Goal: Information Seeking & Learning: Learn about a topic

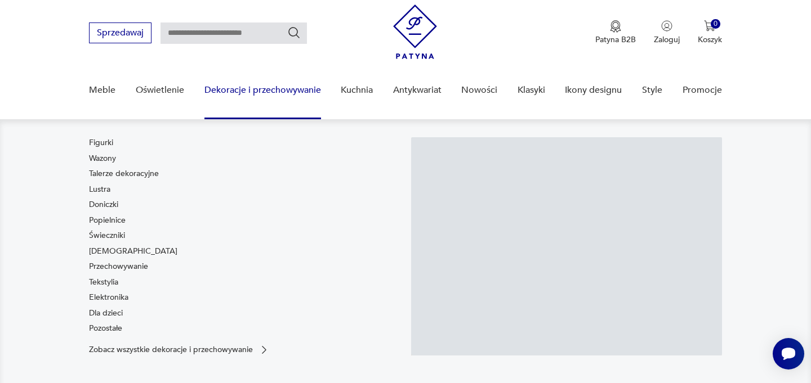
scroll to position [34, 0]
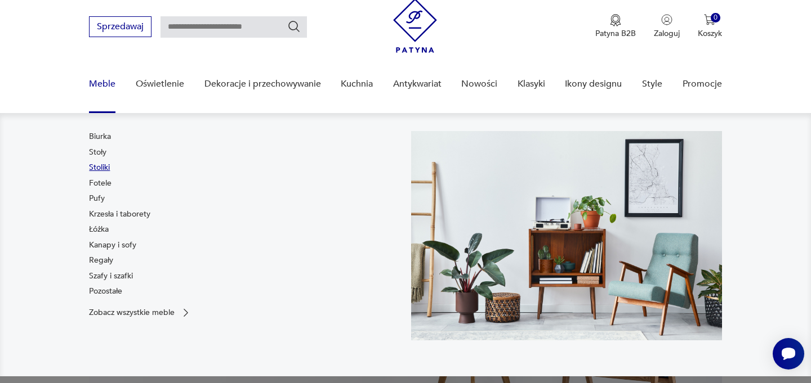
click at [99, 166] on link "Stoliki" at bounding box center [99, 167] width 21 height 11
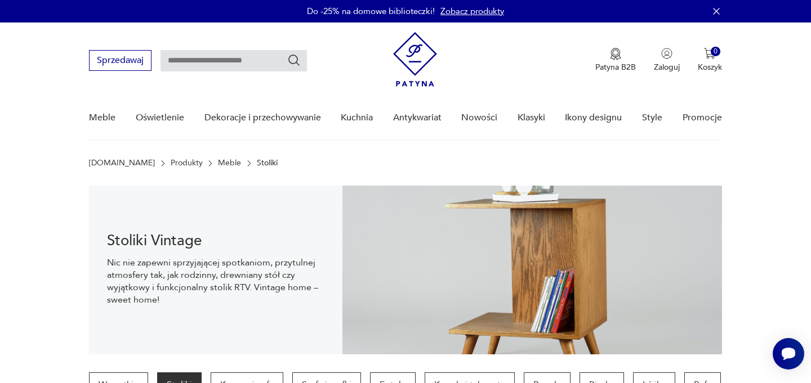
click at [213, 60] on input "text" at bounding box center [233, 60] width 146 height 21
type input "*******"
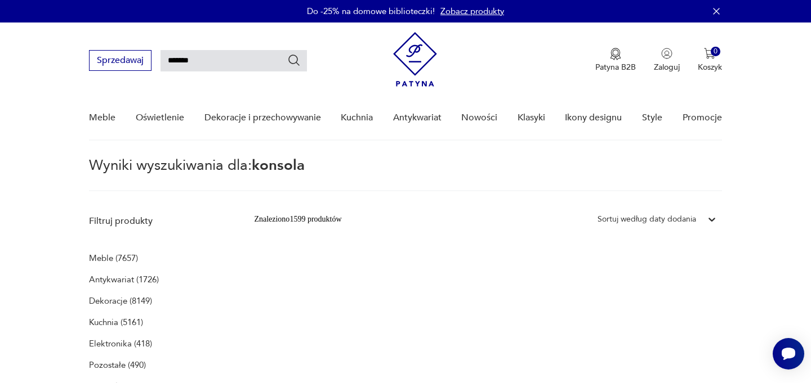
type input "*******"
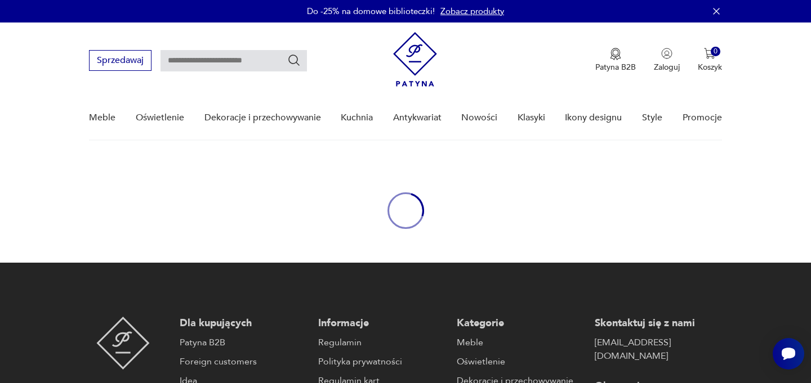
type input "*******"
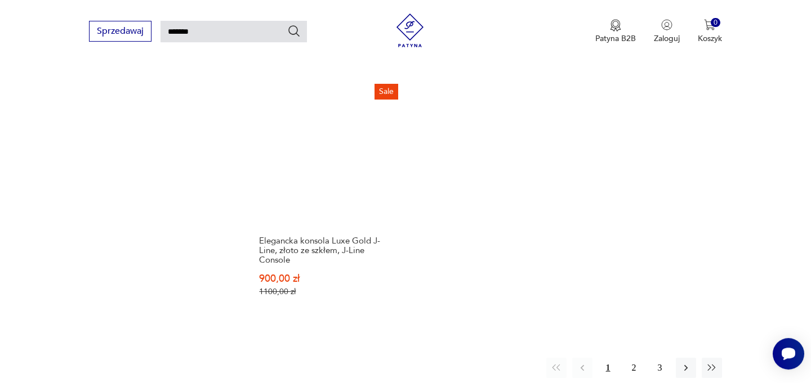
scroll to position [1382, 0]
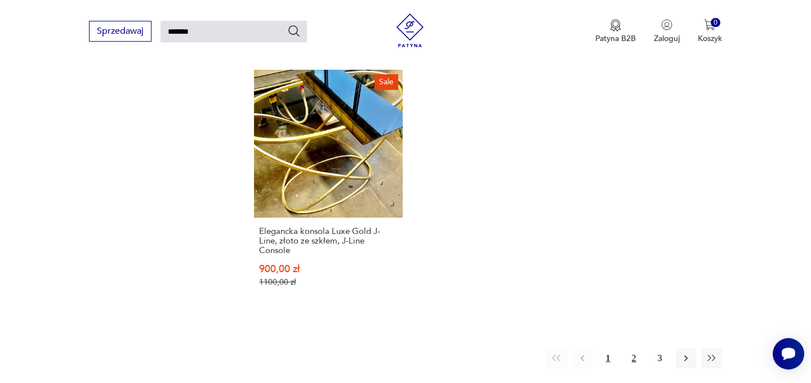
click at [635, 349] on button "2" at bounding box center [634, 359] width 20 height 20
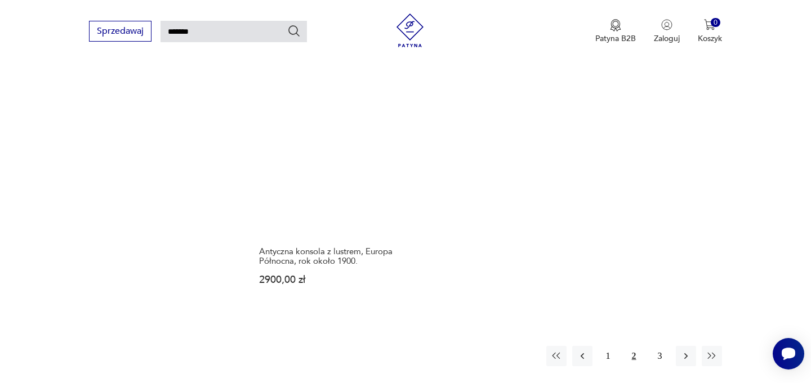
scroll to position [1412, 0]
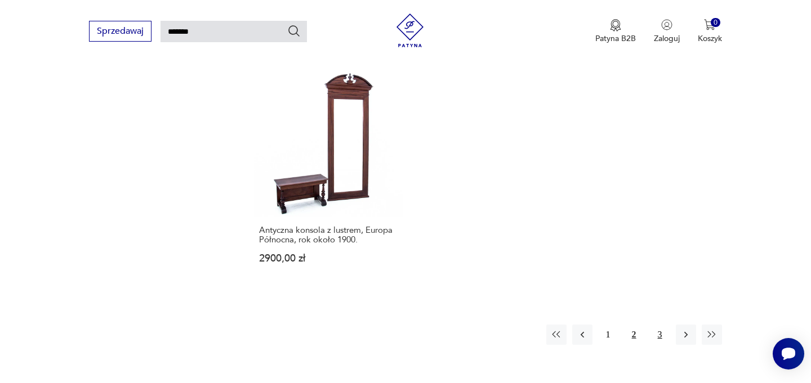
click at [655, 325] on button "3" at bounding box center [660, 335] width 20 height 20
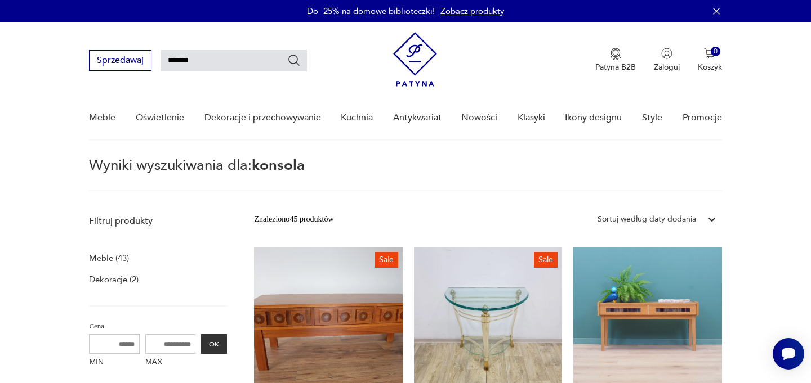
drag, startPoint x: 211, startPoint y: 64, endPoint x: 106, endPoint y: 64, distance: 104.7
click at [160, 64] on input "*******" at bounding box center [233, 60] width 146 height 21
type input "********"
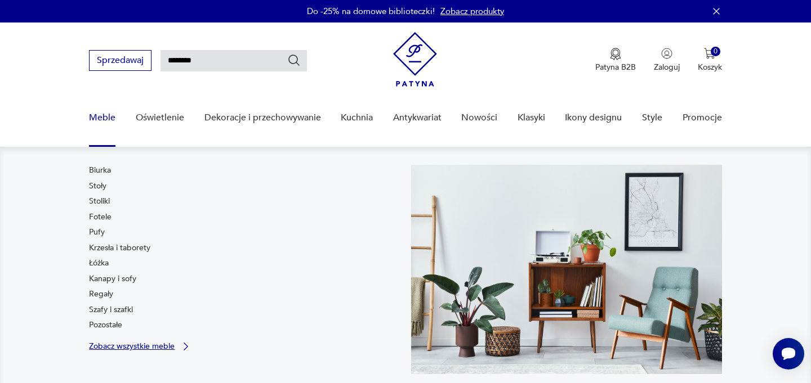
click at [143, 349] on p "Zobacz wszystkie meble" at bounding box center [132, 346] width 86 height 7
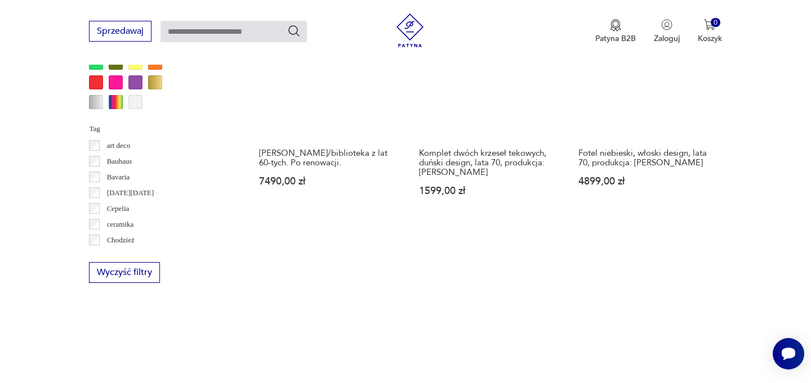
scroll to position [1005, 0]
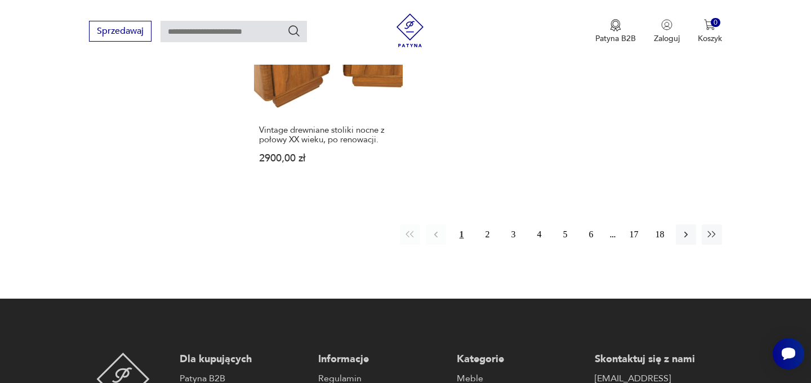
scroll to position [1794, 0]
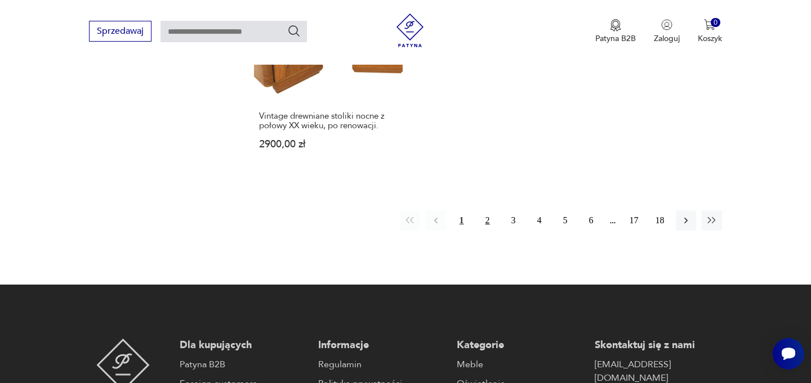
click at [488, 211] on button "2" at bounding box center [487, 221] width 20 height 20
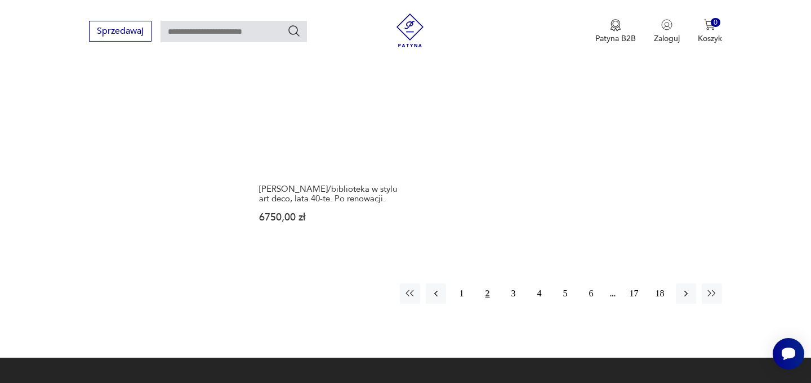
scroll to position [1684, 0]
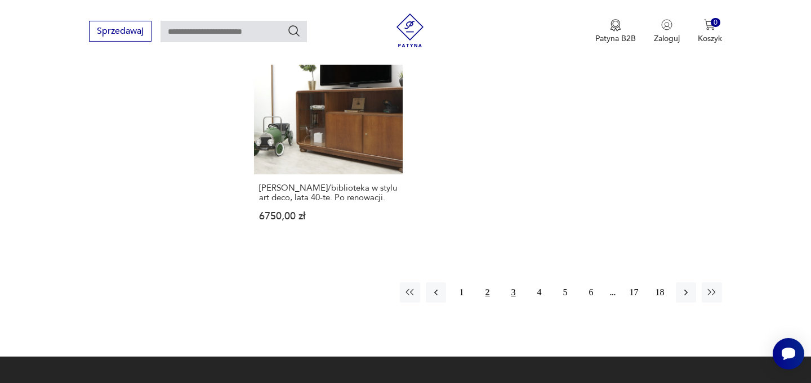
click at [516, 289] on button "3" at bounding box center [513, 293] width 20 height 20
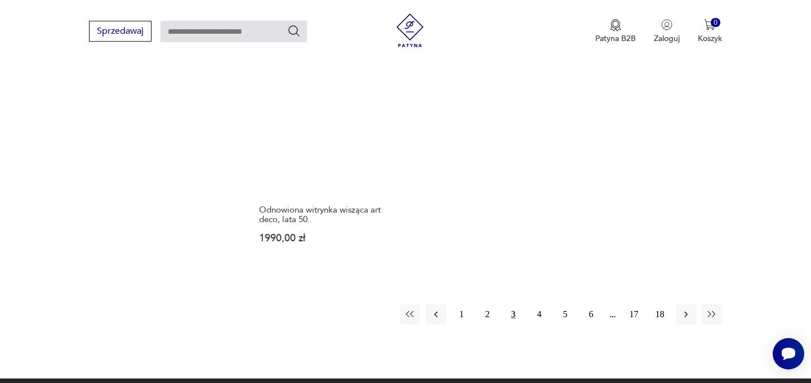
scroll to position [1704, 0]
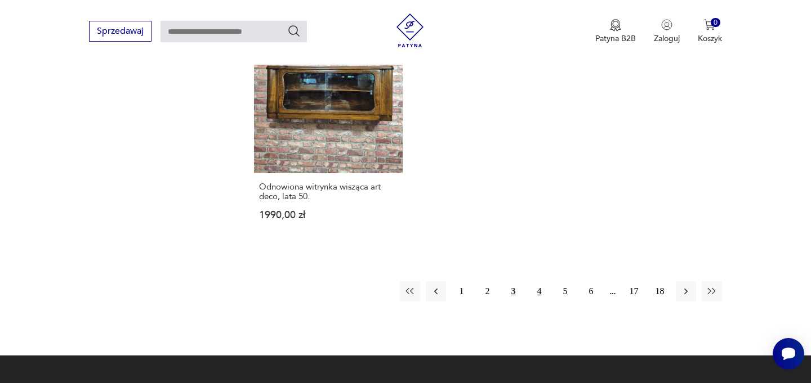
click at [539, 282] on button "4" at bounding box center [539, 292] width 20 height 20
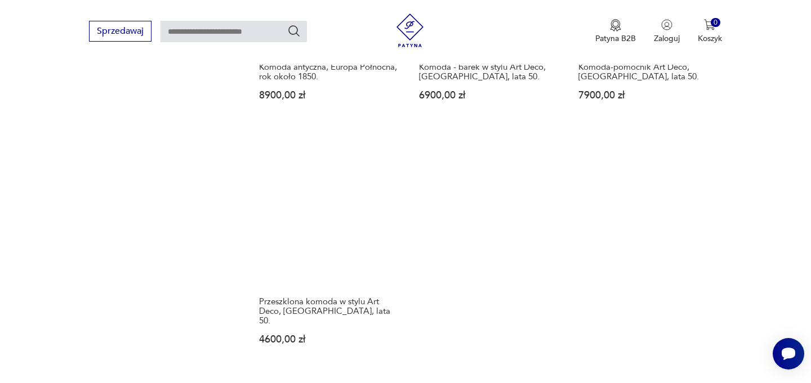
scroll to position [1622, 0]
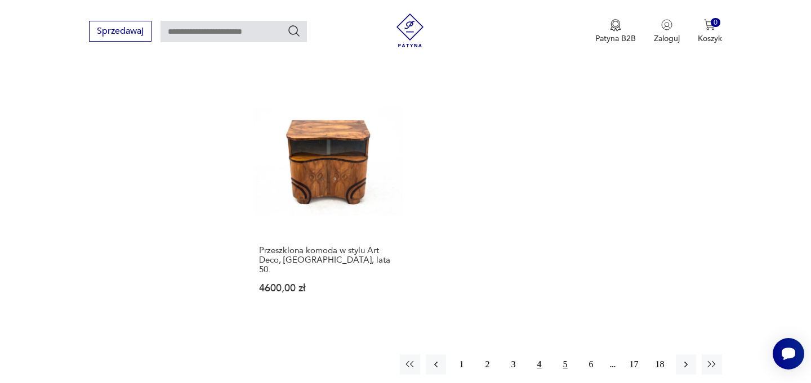
click at [562, 355] on button "5" at bounding box center [565, 365] width 20 height 20
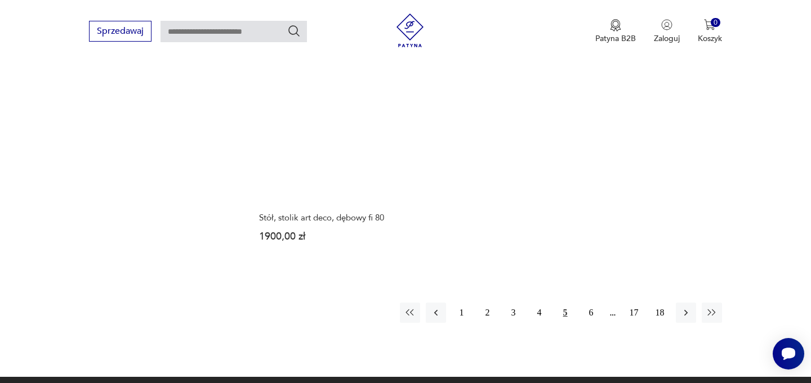
scroll to position [1662, 0]
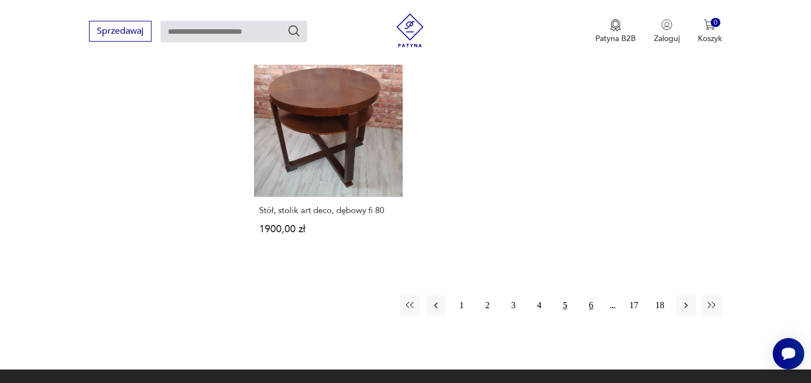
click at [589, 296] on button "6" at bounding box center [591, 306] width 20 height 20
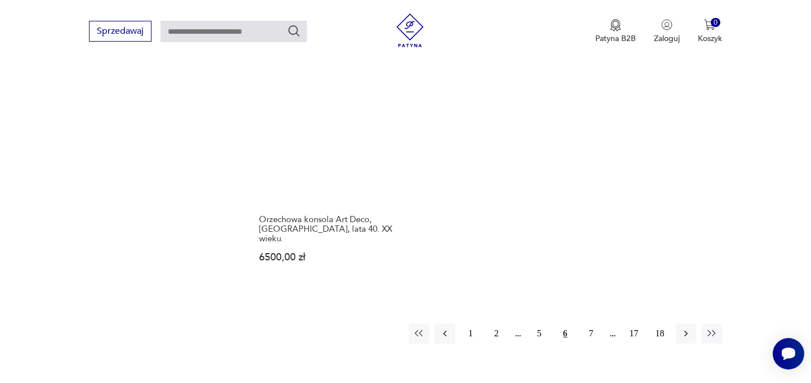
scroll to position [1664, 0]
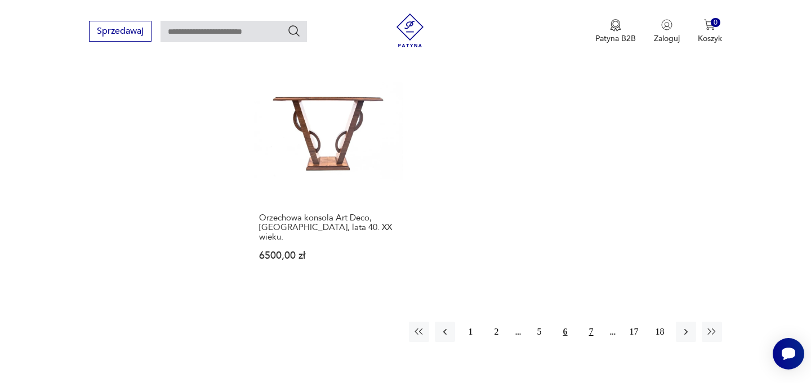
click at [591, 322] on button "7" at bounding box center [591, 332] width 20 height 20
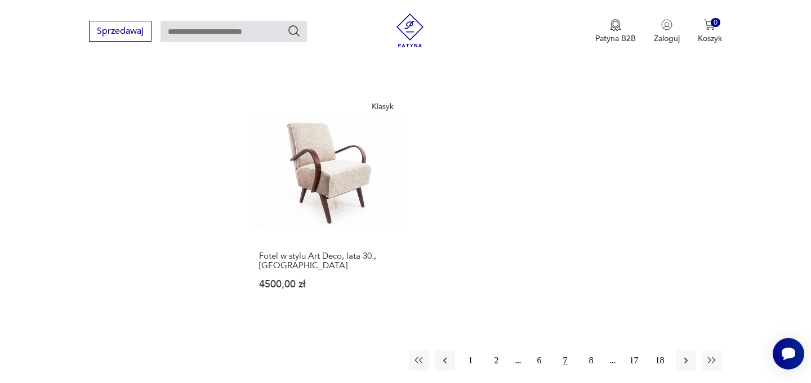
scroll to position [1617, 0]
click at [590, 350] on button "8" at bounding box center [591, 360] width 20 height 20
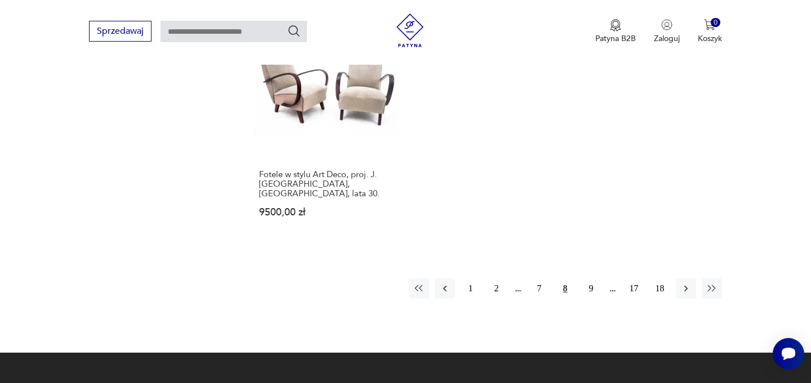
scroll to position [1714, 0]
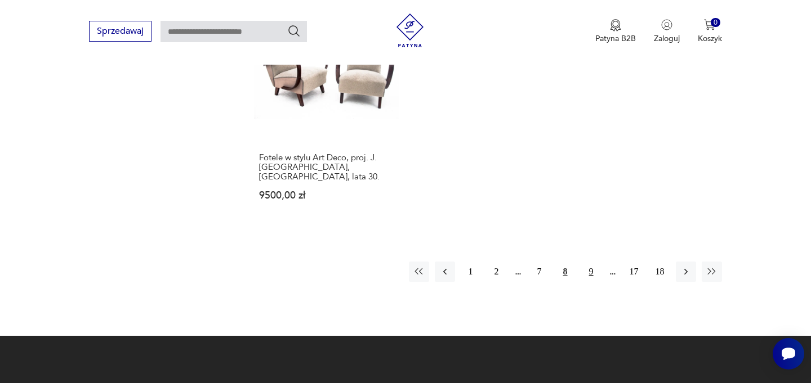
click at [594, 262] on button "9" at bounding box center [591, 272] width 20 height 20
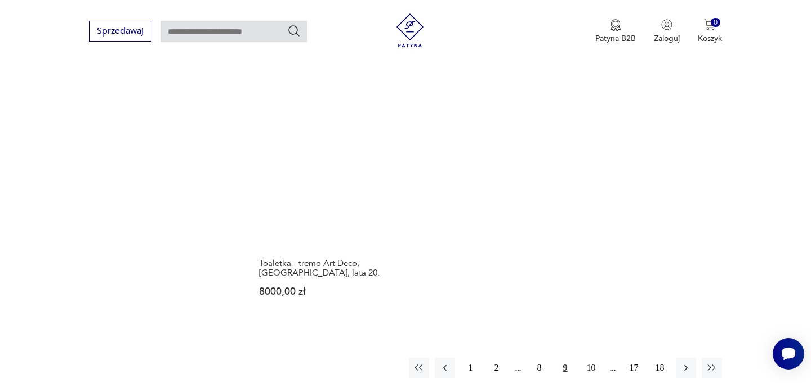
scroll to position [1619, 0]
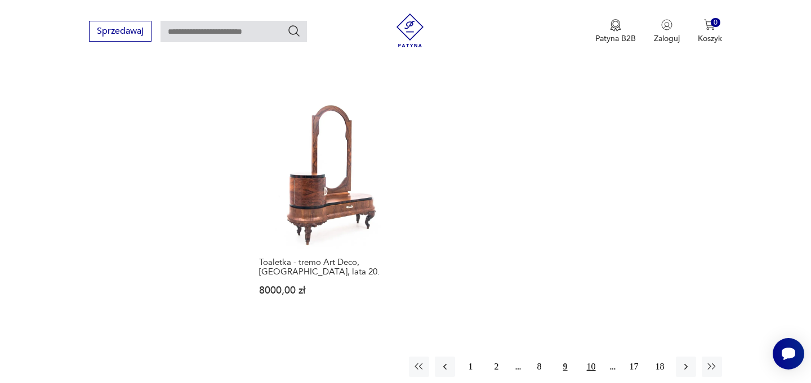
click at [589, 357] on button "10" at bounding box center [591, 367] width 20 height 20
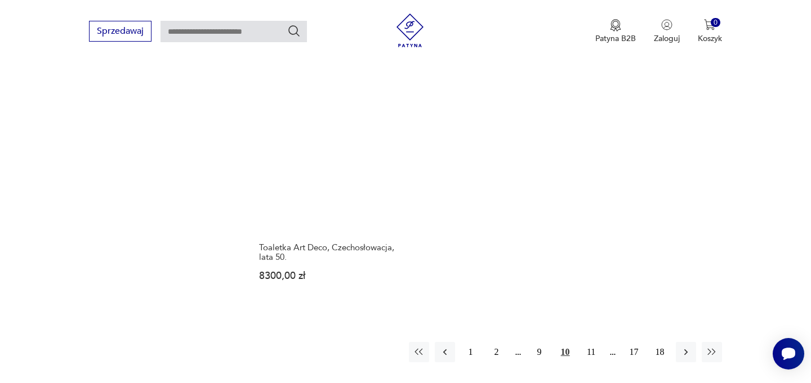
scroll to position [1651, 0]
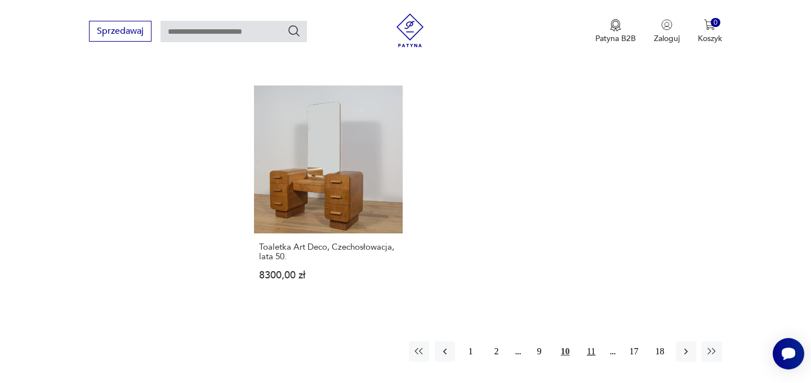
click at [591, 342] on button "11" at bounding box center [591, 352] width 20 height 20
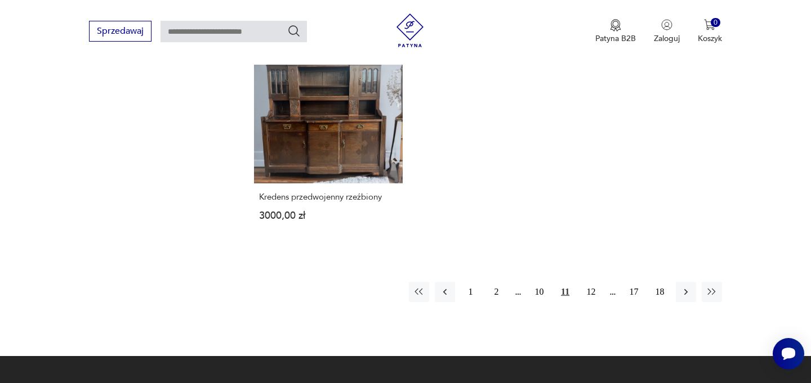
scroll to position [1698, 0]
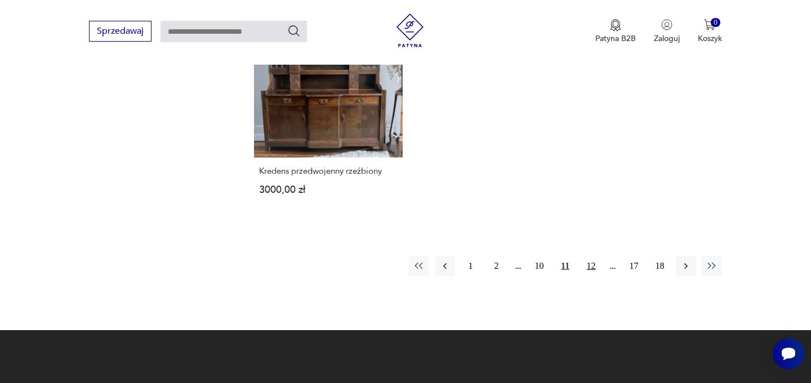
click at [592, 269] on button "12" at bounding box center [591, 266] width 20 height 20
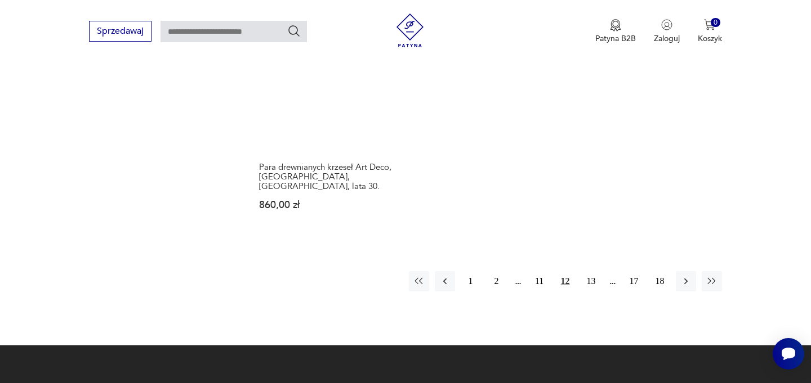
scroll to position [1719, 0]
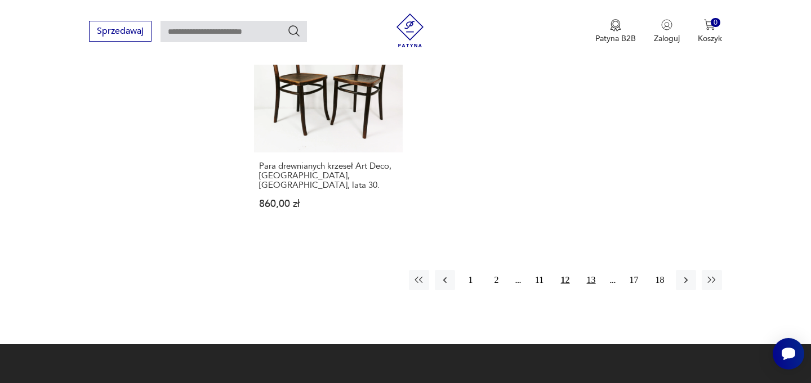
click at [590, 270] on button "13" at bounding box center [591, 280] width 20 height 20
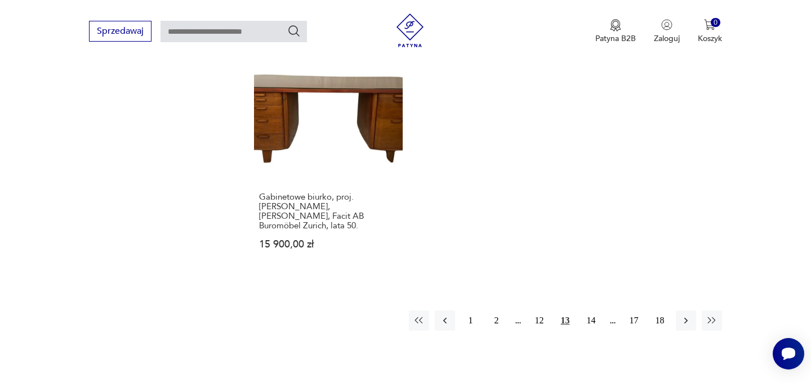
scroll to position [1745, 0]
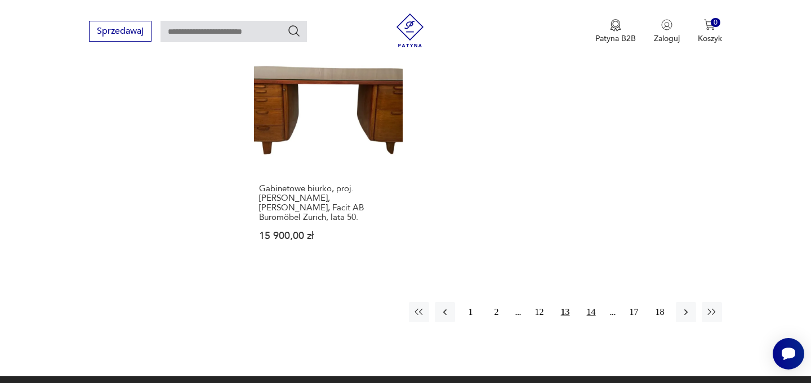
click at [593, 302] on button "14" at bounding box center [591, 312] width 20 height 20
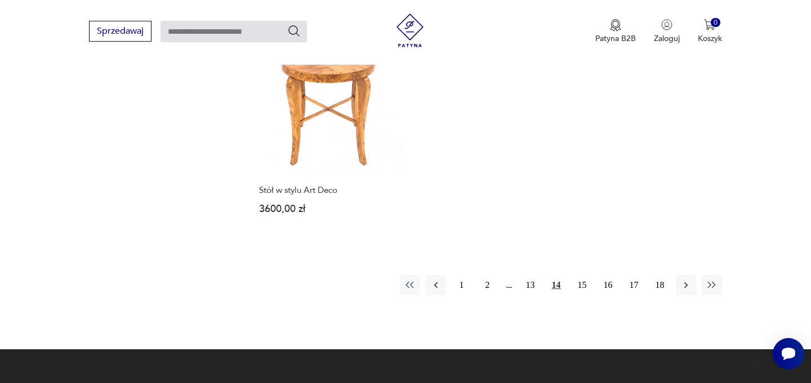
scroll to position [1680, 0]
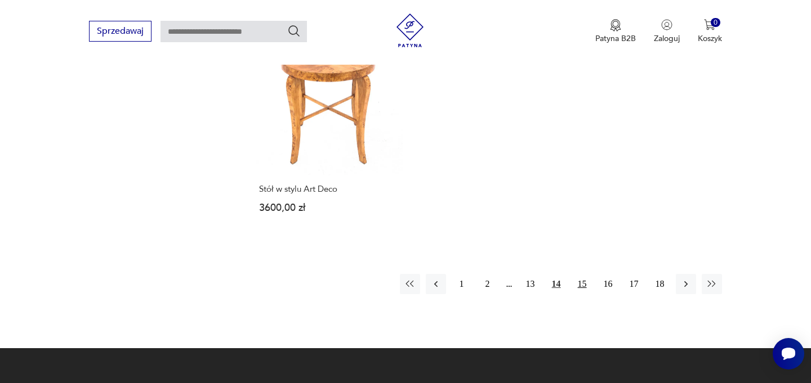
click at [582, 285] on button "15" at bounding box center [582, 284] width 20 height 20
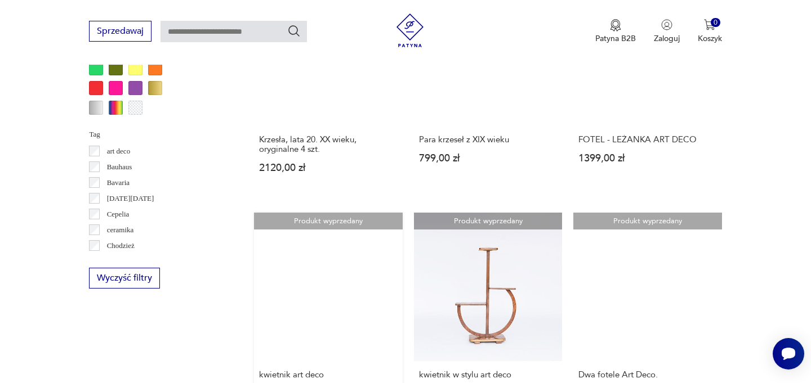
scroll to position [982, 0]
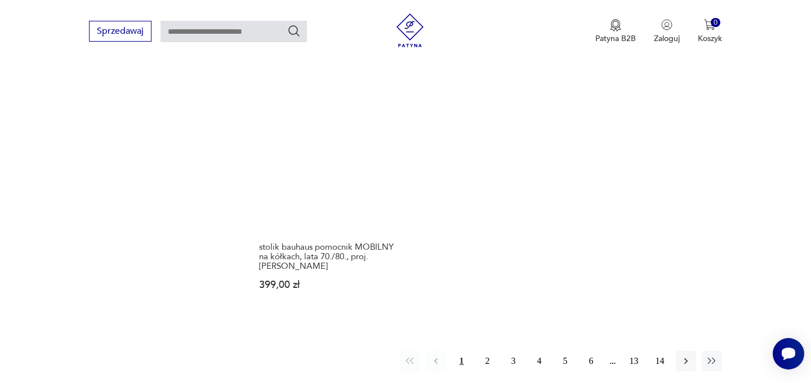
scroll to position [1683, 0]
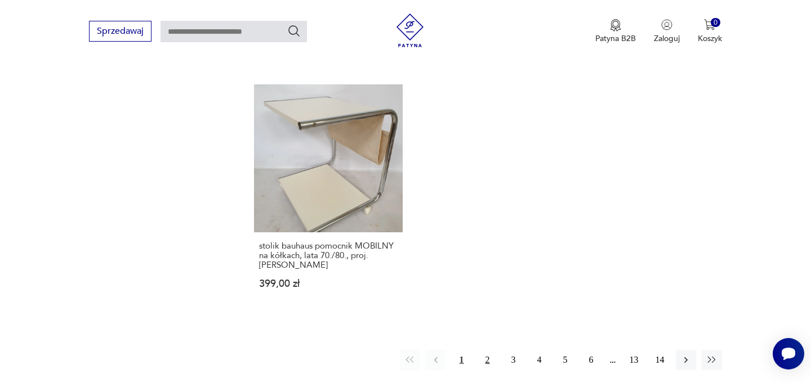
click at [485, 350] on button "2" at bounding box center [487, 360] width 20 height 20
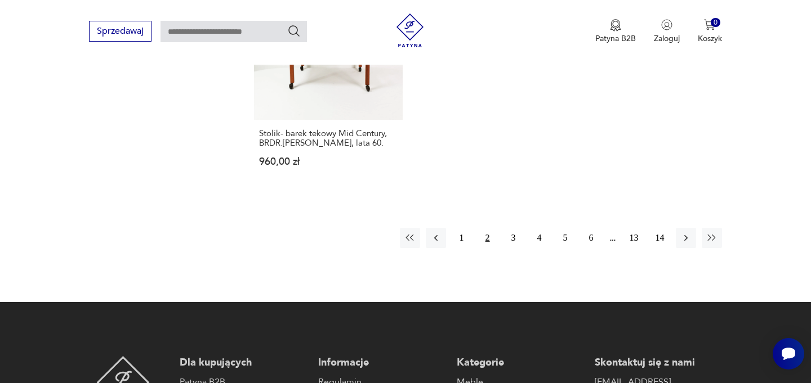
scroll to position [1771, 0]
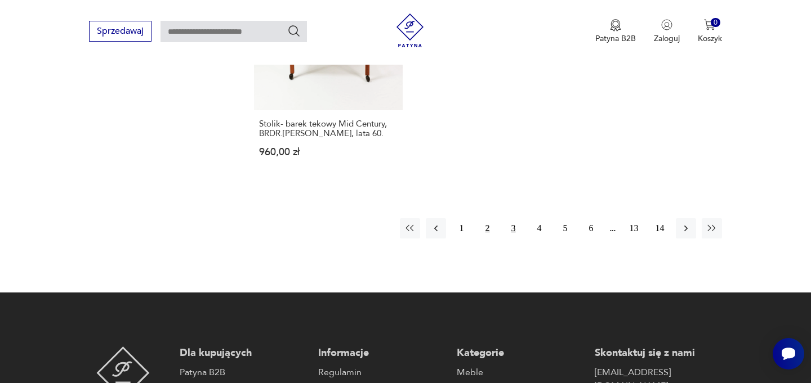
click at [511, 218] on button "3" at bounding box center [513, 228] width 20 height 20
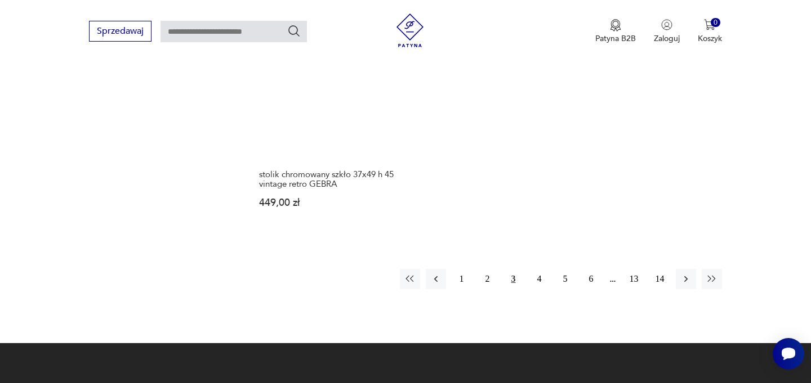
scroll to position [1821, 0]
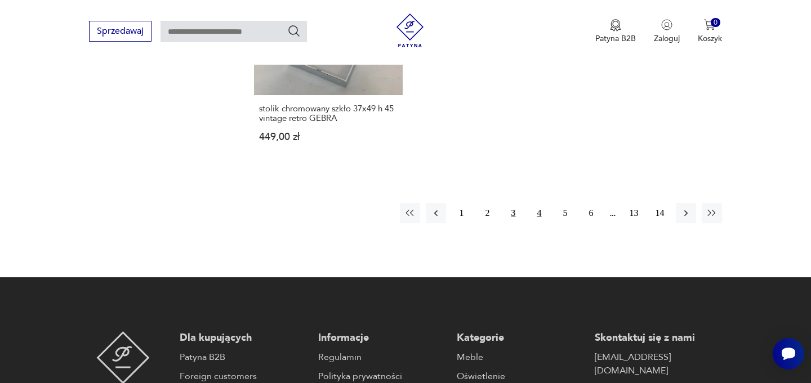
click at [539, 203] on button "4" at bounding box center [539, 213] width 20 height 20
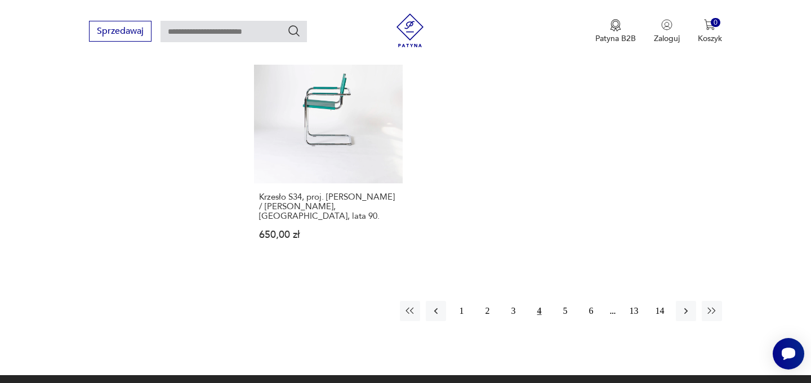
scroll to position [1700, 0]
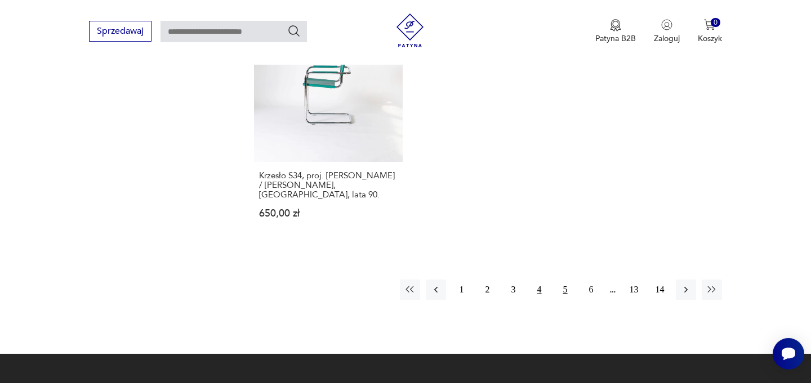
click at [566, 280] on button "5" at bounding box center [565, 290] width 20 height 20
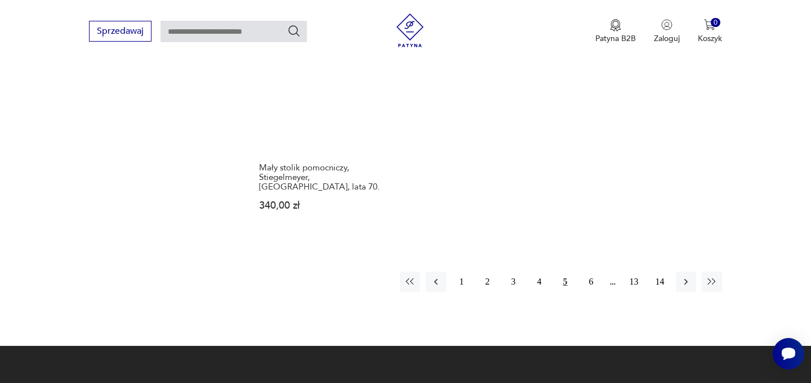
scroll to position [1732, 0]
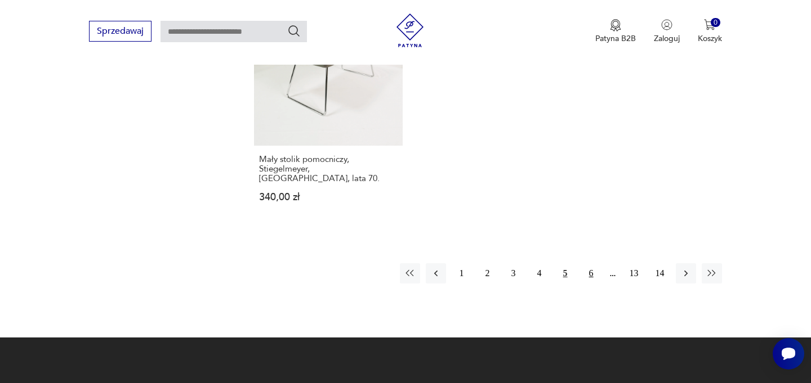
click at [591, 264] on button "6" at bounding box center [591, 274] width 20 height 20
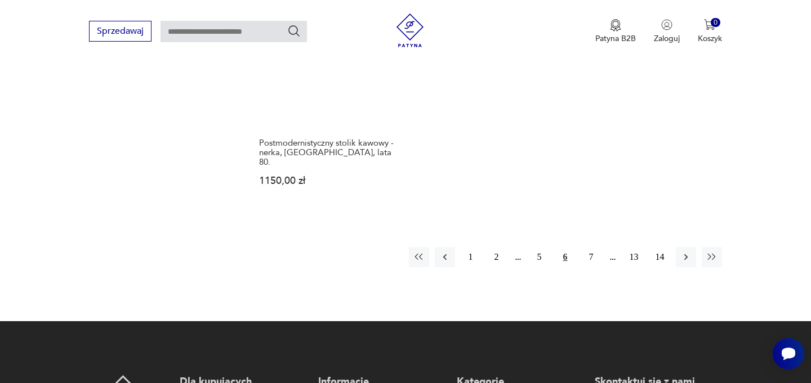
scroll to position [1821, 0]
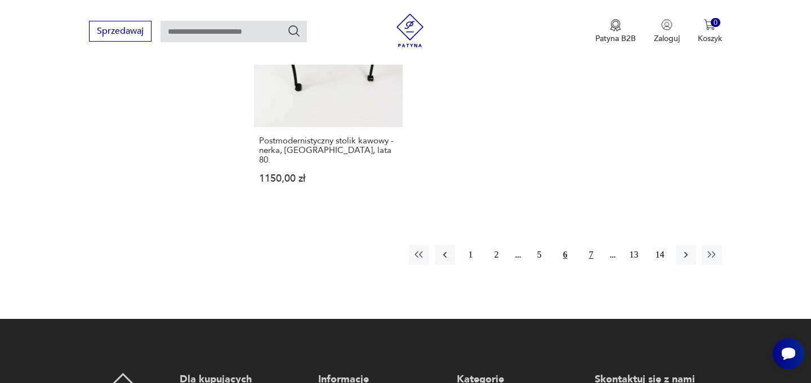
click at [588, 245] on button "7" at bounding box center [591, 255] width 20 height 20
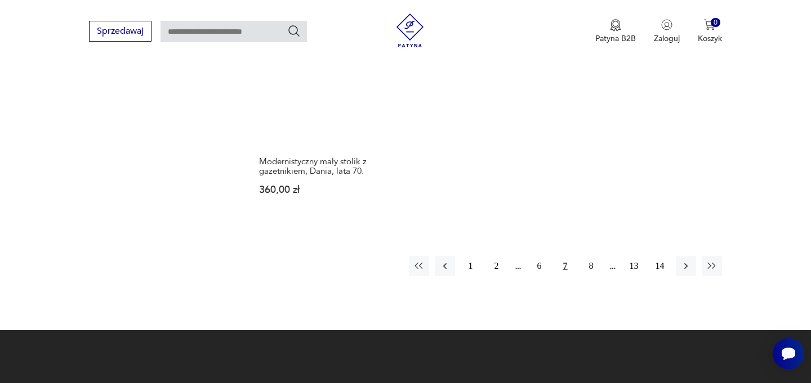
scroll to position [1735, 0]
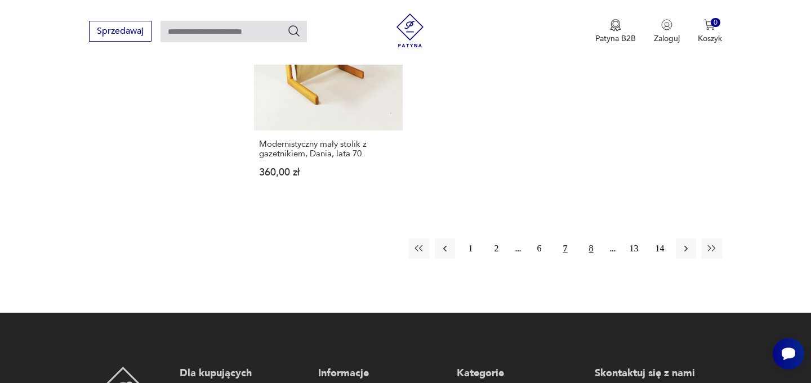
click at [593, 241] on button "8" at bounding box center [591, 249] width 20 height 20
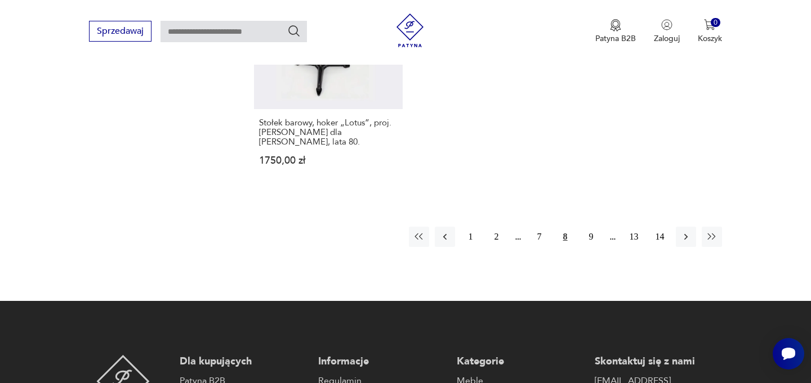
scroll to position [1771, 0]
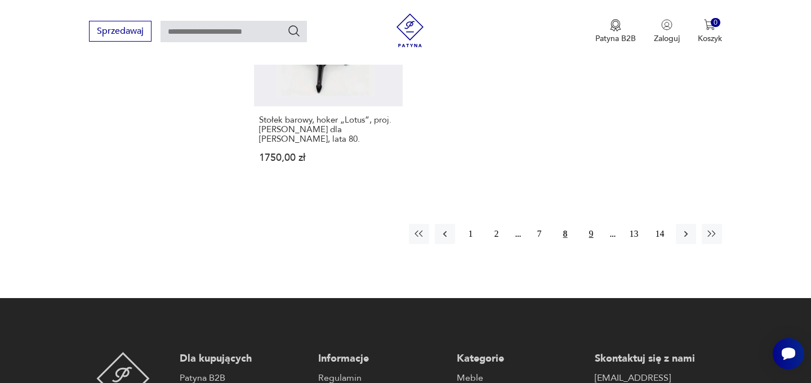
click at [590, 224] on button "9" at bounding box center [591, 234] width 20 height 20
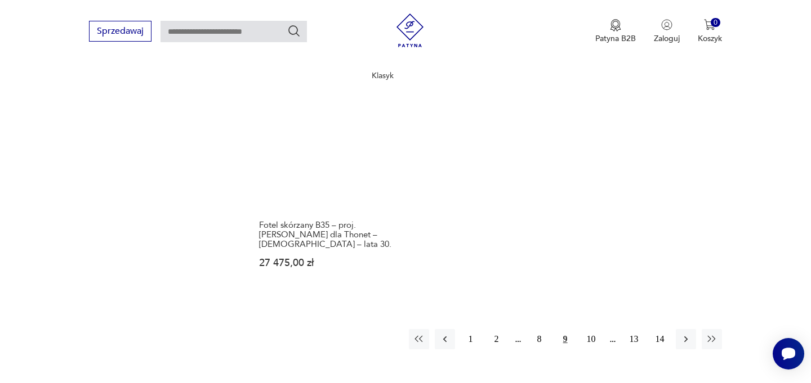
scroll to position [1721, 0]
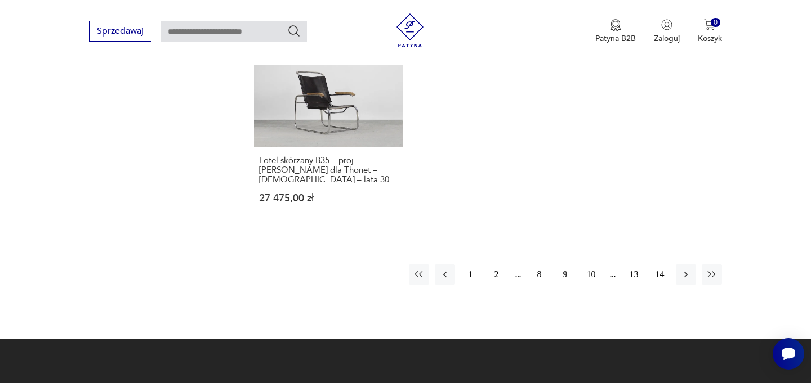
click at [589, 268] on button "10" at bounding box center [591, 275] width 20 height 20
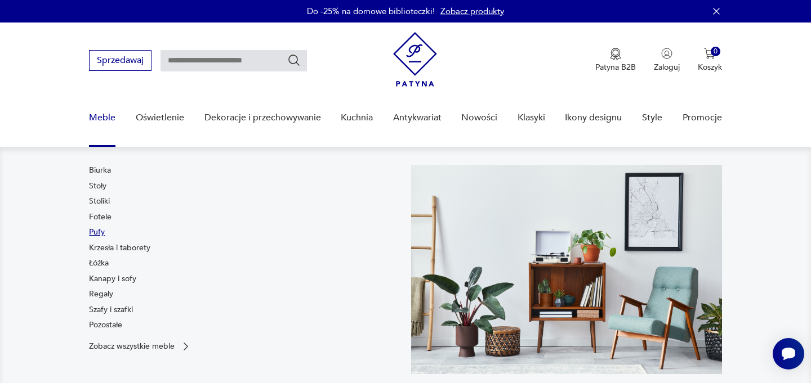
click at [101, 233] on link "Pufy" at bounding box center [97, 232] width 16 height 11
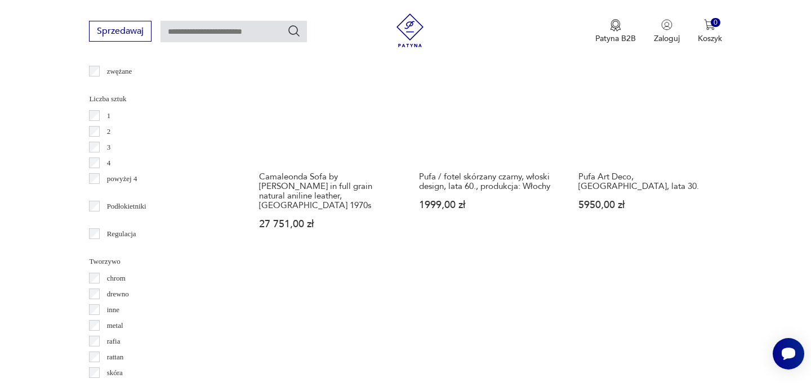
scroll to position [1423, 0]
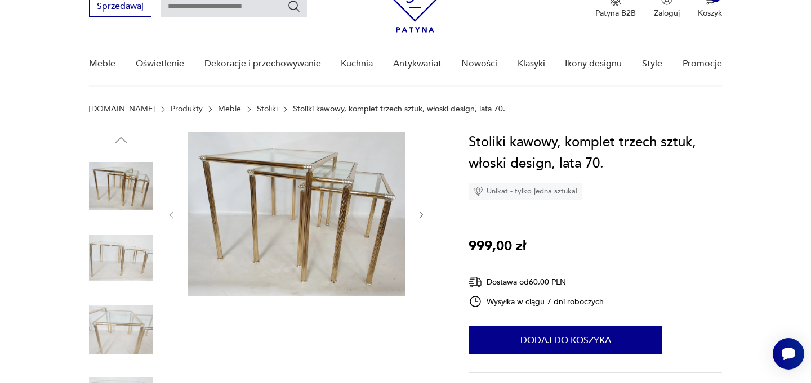
scroll to position [59, 0]
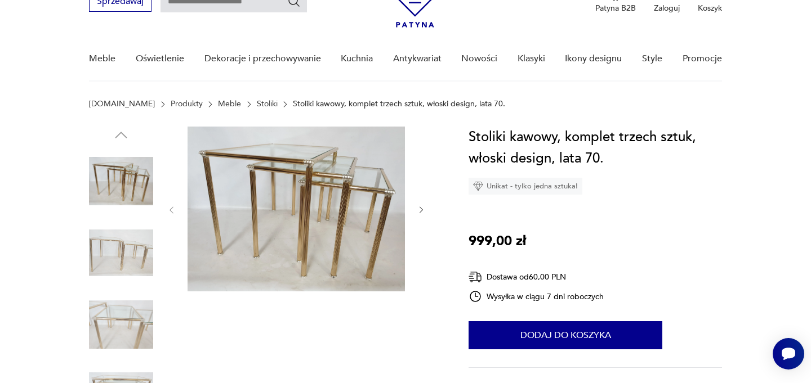
click at [425, 207] on icon "button" at bounding box center [422, 211] width 10 height 10
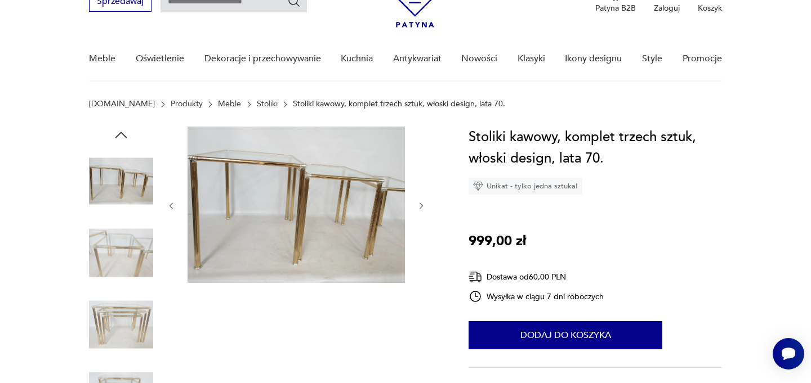
click at [340, 218] on img at bounding box center [295, 205] width 217 height 157
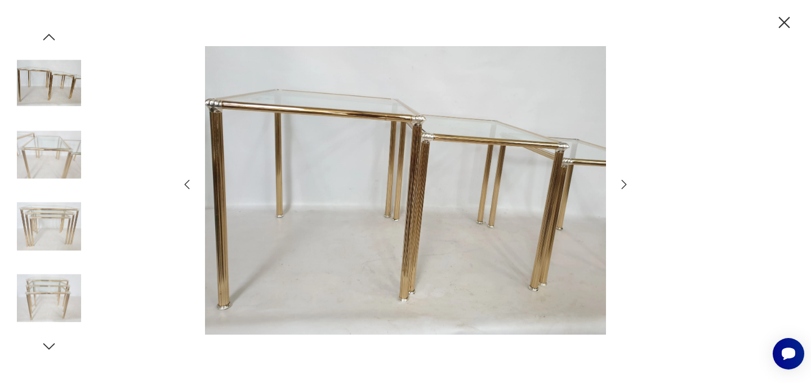
click at [625, 185] on icon "button" at bounding box center [624, 185] width 14 height 14
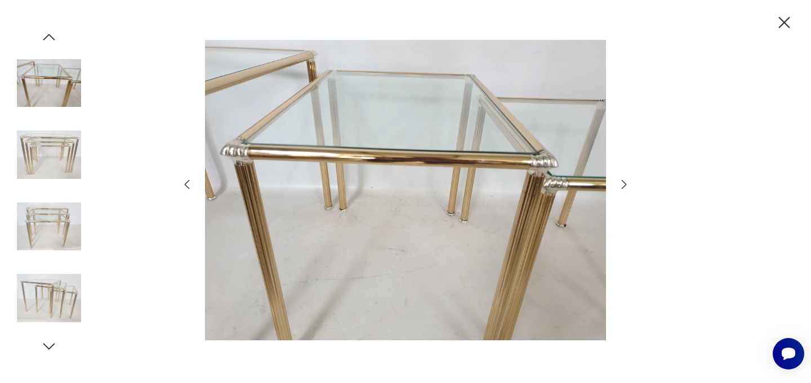
click at [620, 186] on icon "button" at bounding box center [624, 185] width 14 height 14
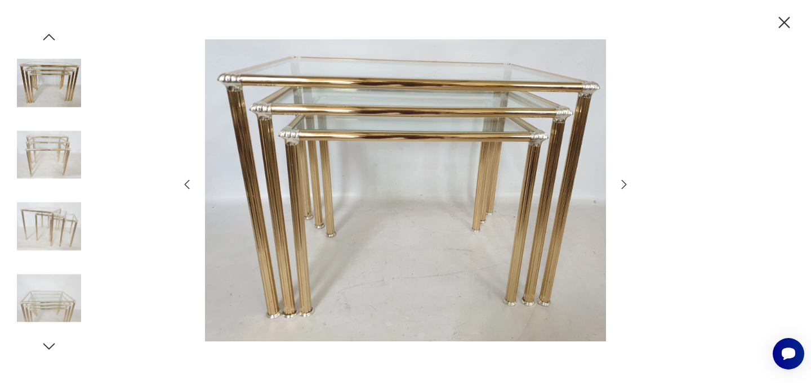
click at [620, 186] on icon "button" at bounding box center [624, 185] width 14 height 14
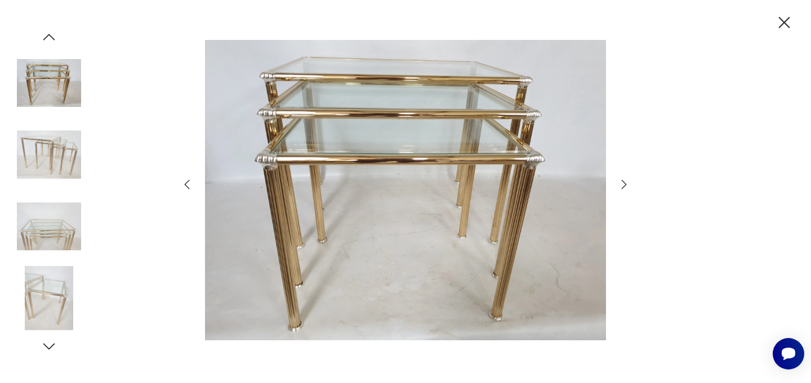
click at [620, 186] on icon "button" at bounding box center [624, 185] width 14 height 14
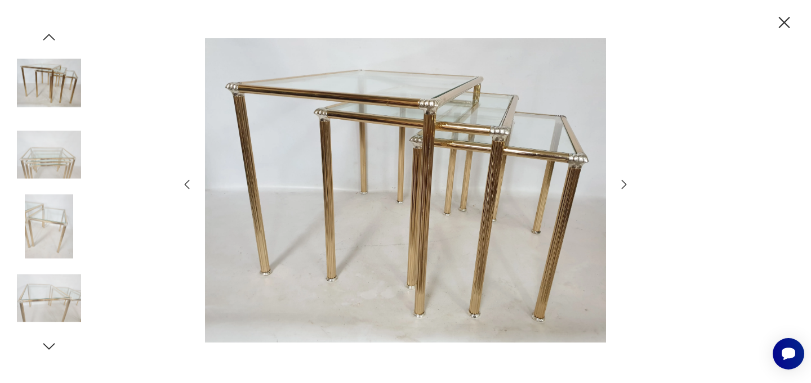
click at [620, 186] on icon "button" at bounding box center [624, 185] width 14 height 14
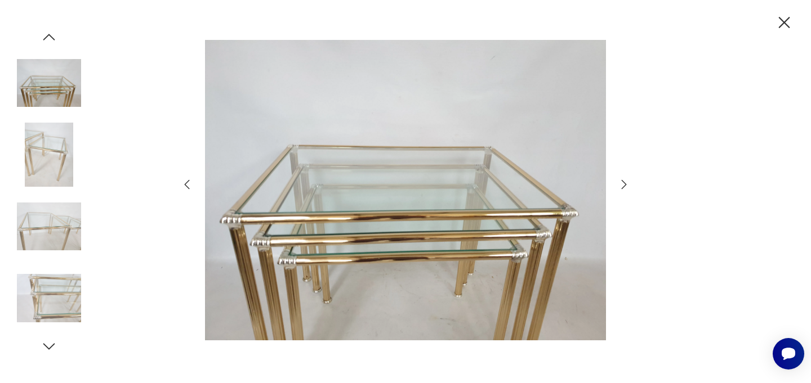
click at [625, 182] on icon "button" at bounding box center [624, 185] width 14 height 14
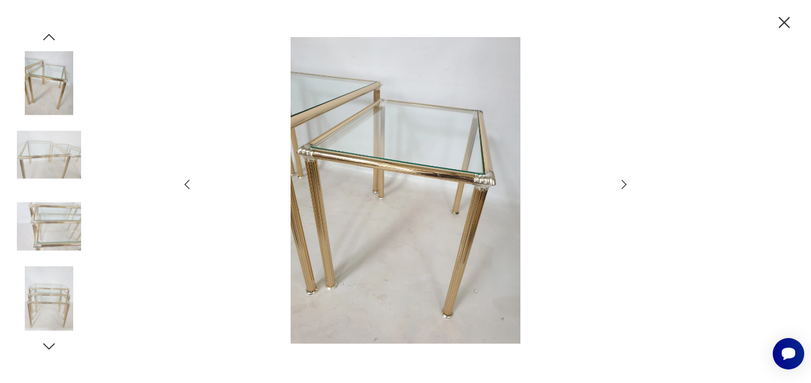
click at [625, 182] on icon "button" at bounding box center [624, 185] width 14 height 14
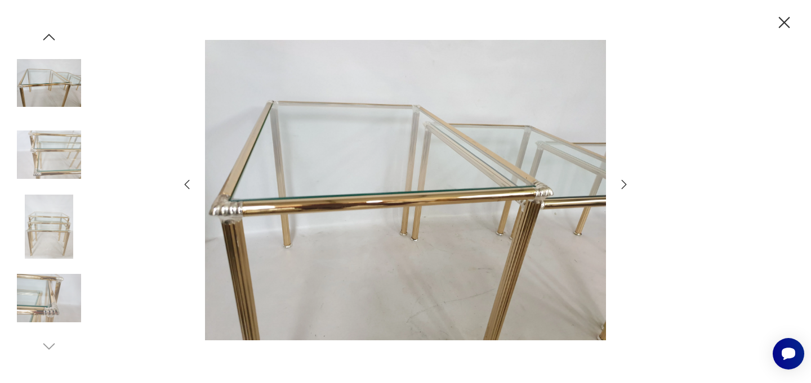
click at [625, 182] on icon "button" at bounding box center [624, 185] width 14 height 14
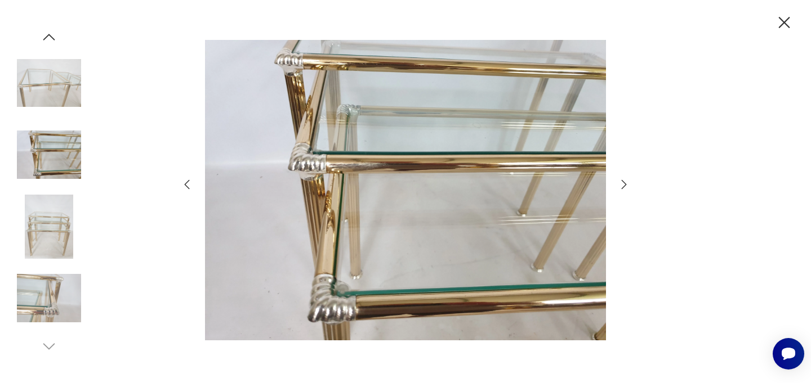
click at [624, 186] on icon "button" at bounding box center [624, 185] width 14 height 14
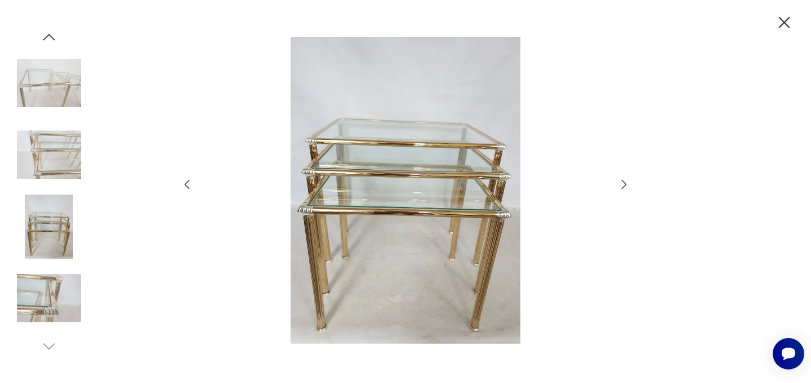
click at [624, 186] on icon "button" at bounding box center [624, 185] width 14 height 14
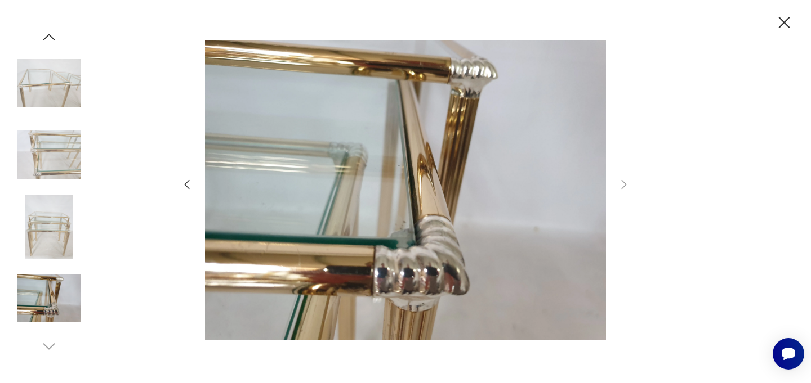
click at [188, 185] on icon "button" at bounding box center [187, 185] width 14 height 14
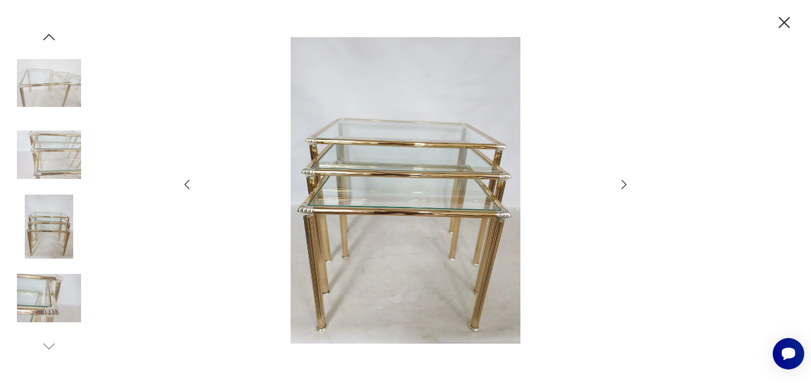
click at [188, 185] on icon "button" at bounding box center [187, 185] width 14 height 14
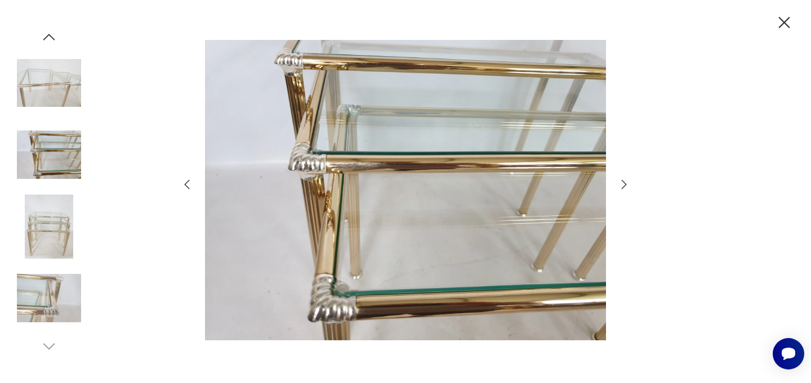
click at [188, 185] on icon "button" at bounding box center [187, 185] width 14 height 14
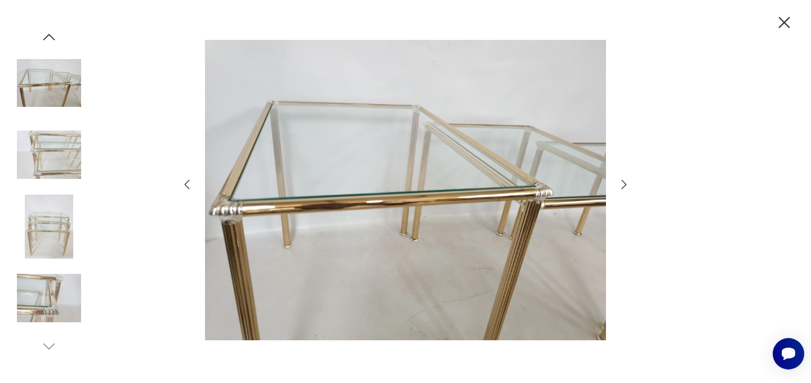
click at [188, 185] on icon "button" at bounding box center [187, 185] width 14 height 14
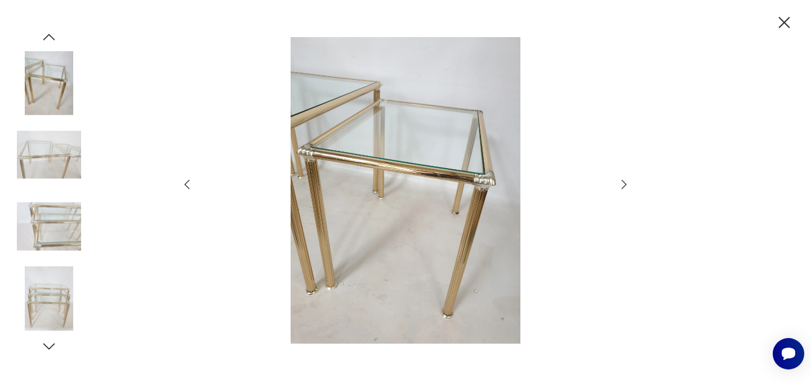
click at [785, 21] on icon "button" at bounding box center [784, 22] width 11 height 11
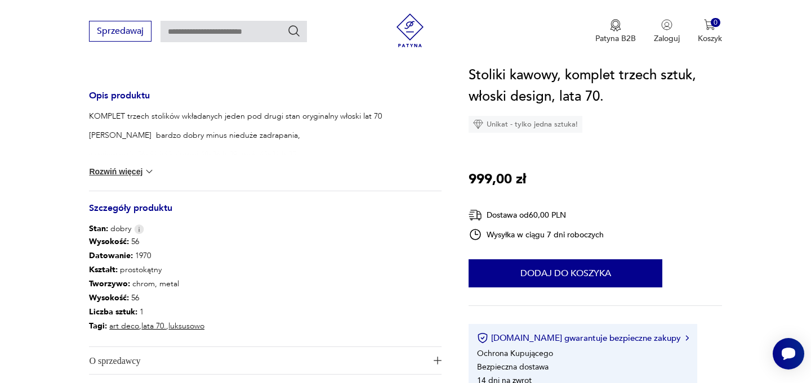
scroll to position [0, 0]
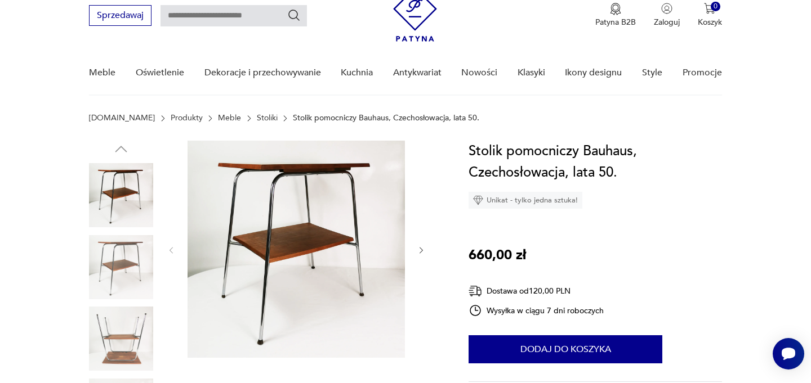
scroll to position [55, 0]
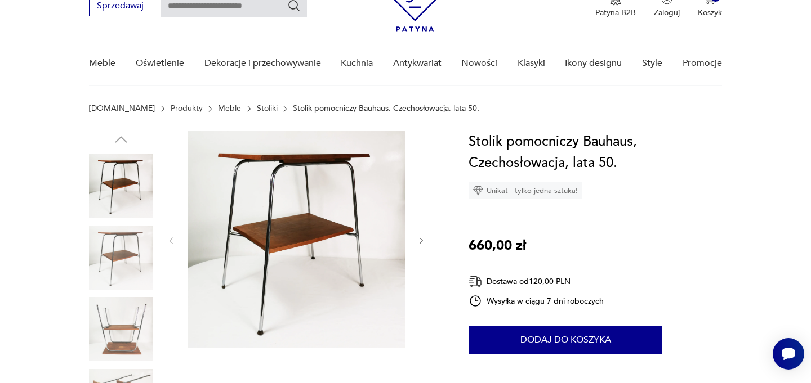
click at [422, 242] on icon "button" at bounding box center [422, 241] width 10 height 10
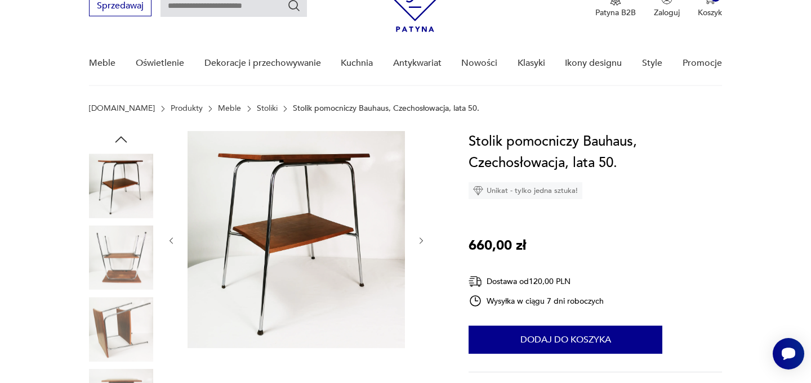
click at [422, 242] on icon "button" at bounding box center [422, 241] width 10 height 10
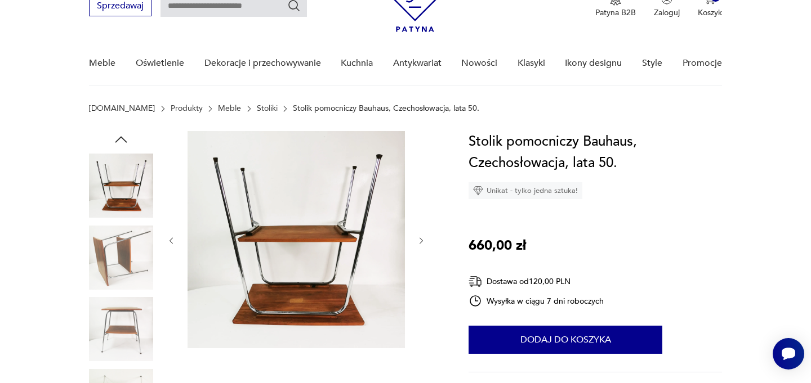
click at [422, 242] on icon "button" at bounding box center [422, 241] width 10 height 10
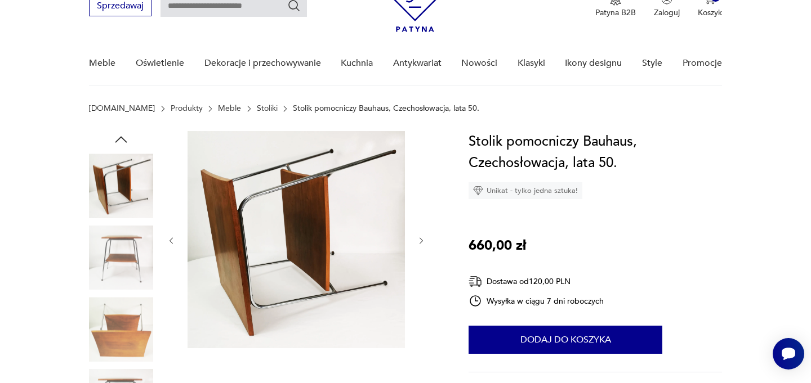
click at [422, 242] on icon "button" at bounding box center [422, 241] width 10 height 10
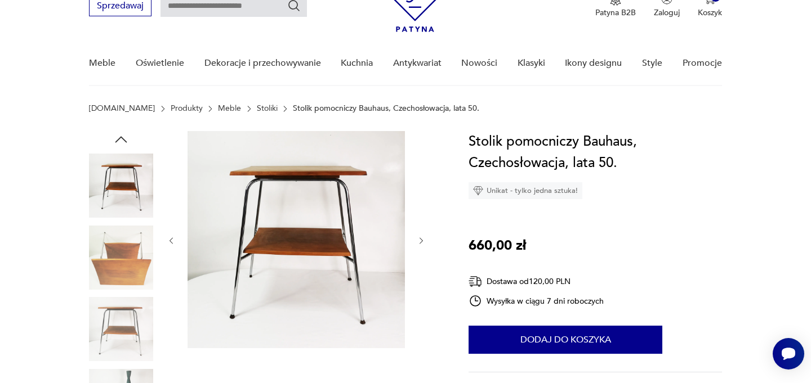
click at [422, 242] on icon "button" at bounding box center [422, 241] width 10 height 10
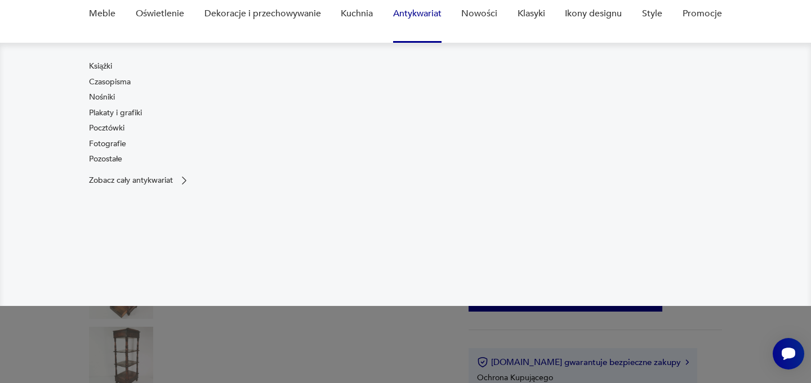
scroll to position [176, 0]
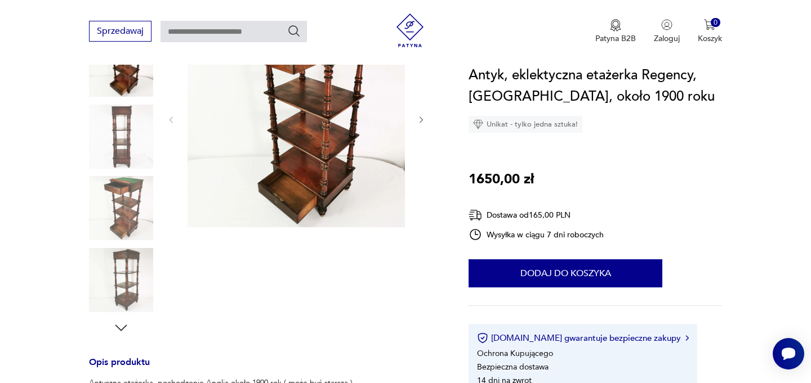
click at [326, 107] on img at bounding box center [295, 118] width 217 height 217
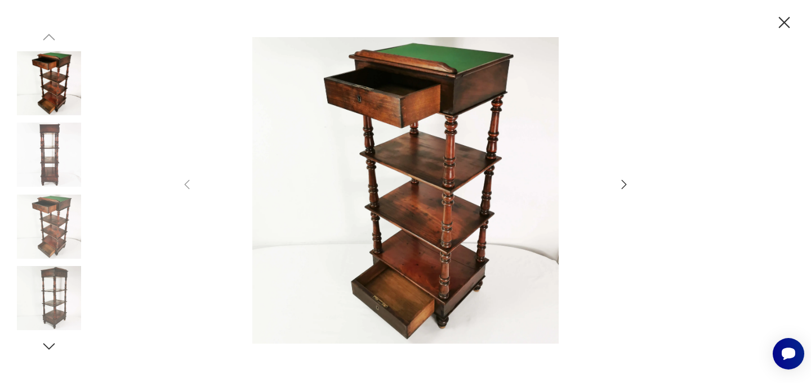
click at [619, 187] on icon "button" at bounding box center [624, 185] width 14 height 14
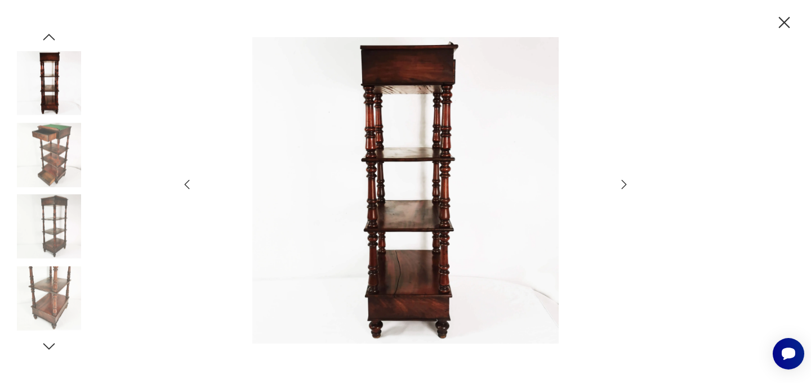
click at [619, 187] on icon "button" at bounding box center [624, 185] width 14 height 14
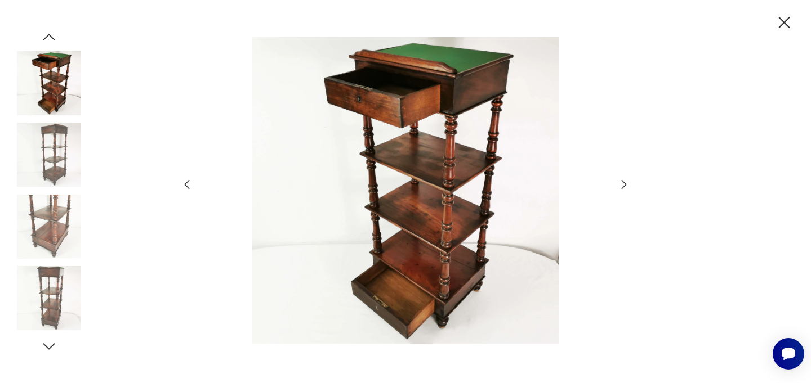
click at [619, 187] on icon "button" at bounding box center [624, 185] width 14 height 14
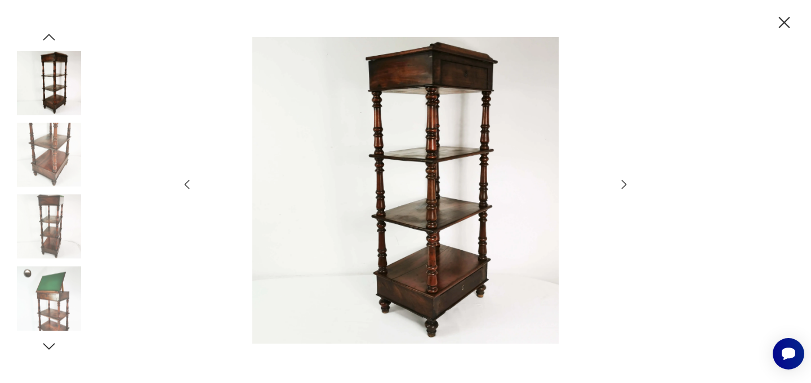
click at [619, 187] on icon "button" at bounding box center [624, 185] width 14 height 14
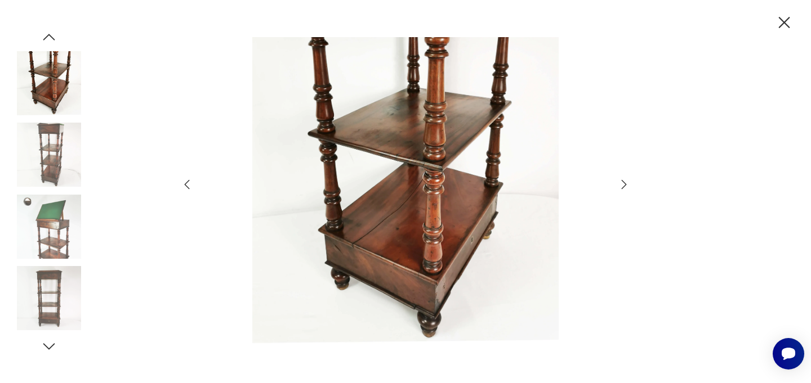
click at [619, 187] on icon "button" at bounding box center [624, 185] width 14 height 14
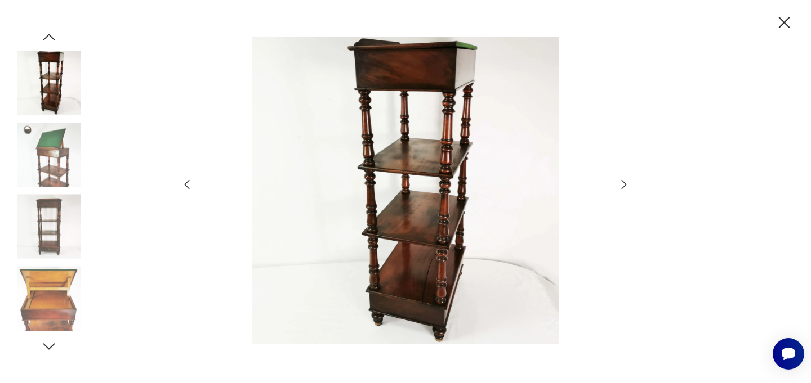
click at [619, 187] on icon "button" at bounding box center [624, 185] width 14 height 14
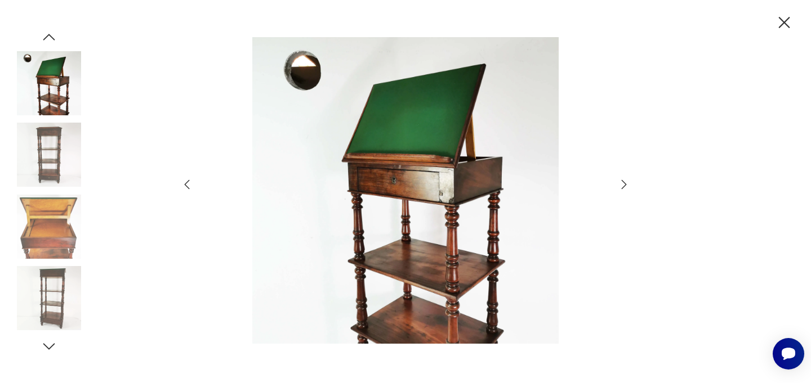
click at [619, 187] on icon "button" at bounding box center [624, 185] width 14 height 14
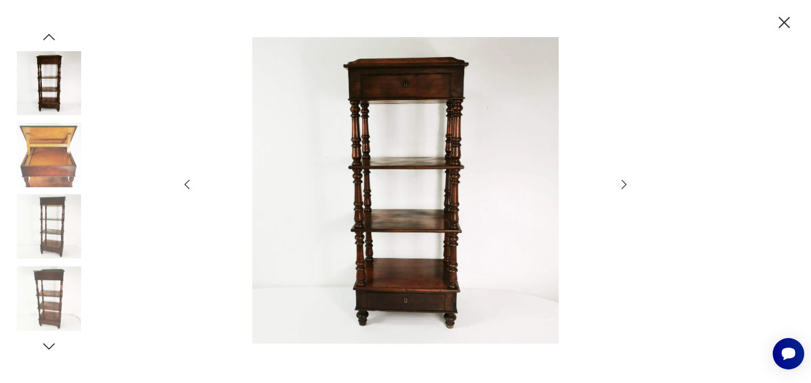
click at [619, 187] on icon "button" at bounding box center [624, 185] width 14 height 14
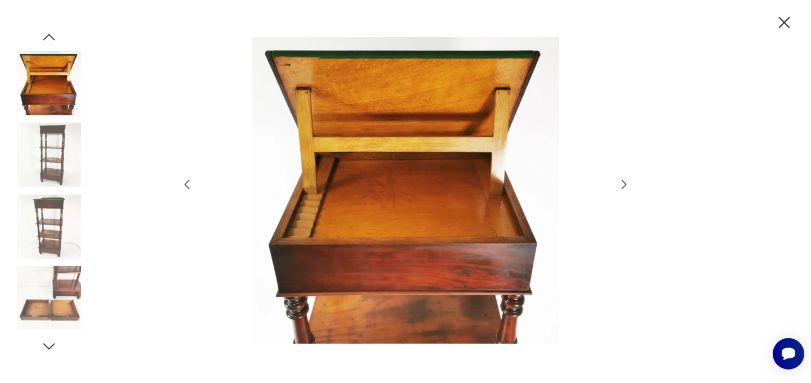
click at [630, 182] on icon "button" at bounding box center [624, 185] width 14 height 14
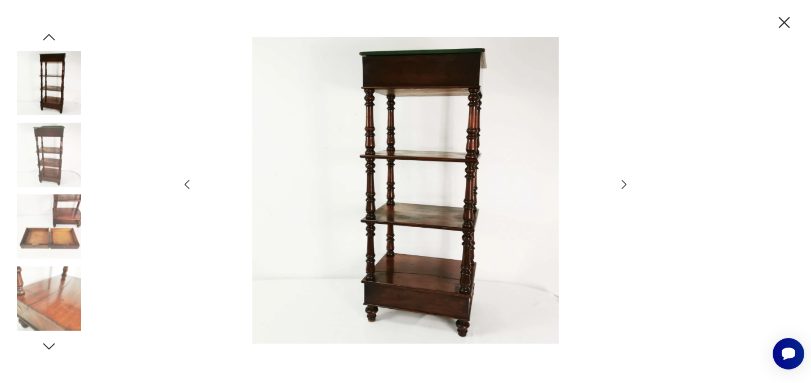
click at [781, 26] on icon "button" at bounding box center [784, 22] width 11 height 11
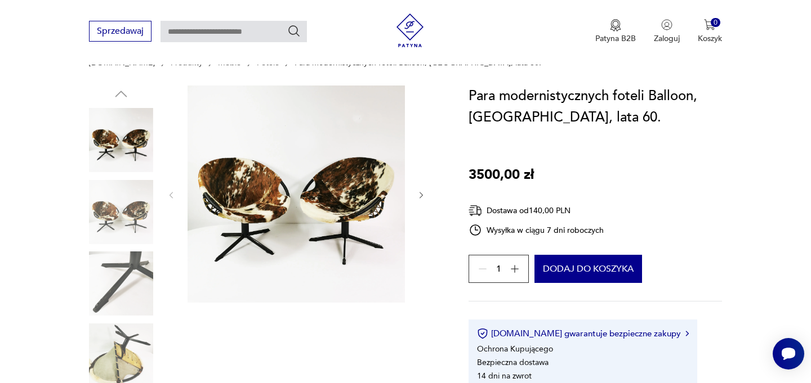
scroll to position [105, 0]
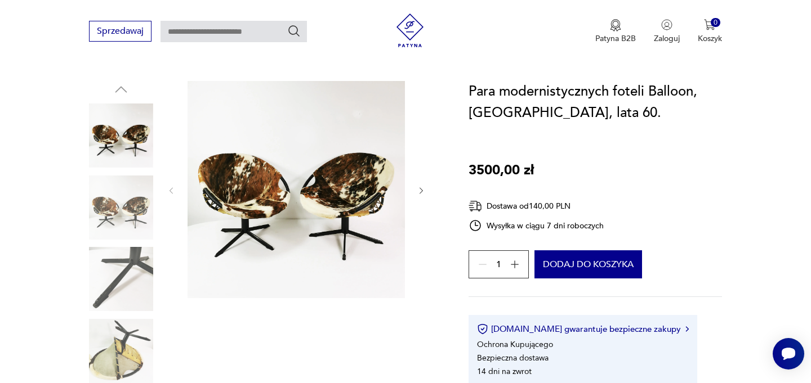
click at [345, 203] on img at bounding box center [295, 189] width 217 height 217
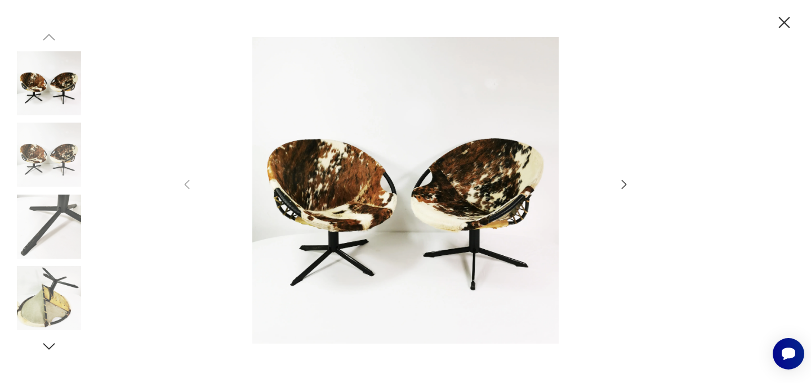
click at [625, 183] on icon "button" at bounding box center [624, 185] width 14 height 14
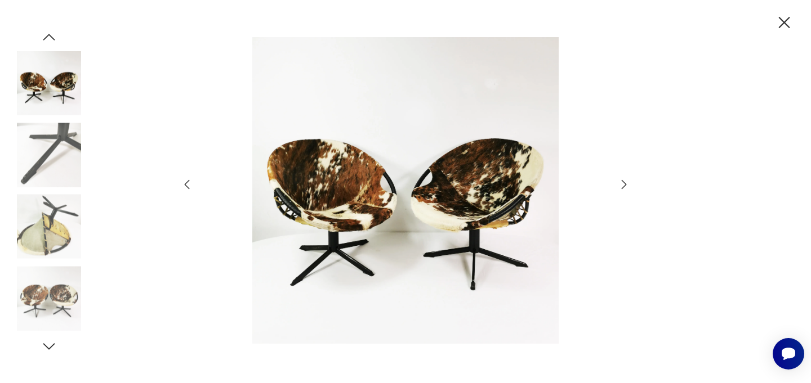
click at [625, 183] on icon "button" at bounding box center [624, 185] width 14 height 14
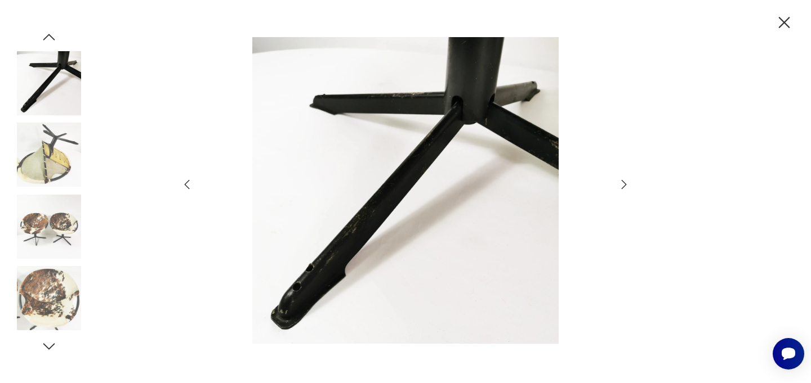
click at [625, 183] on icon "button" at bounding box center [624, 185] width 14 height 14
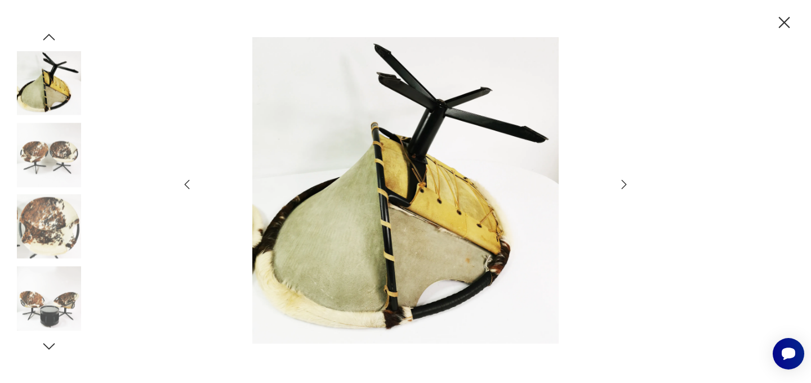
click at [625, 183] on icon "button" at bounding box center [624, 185] width 14 height 14
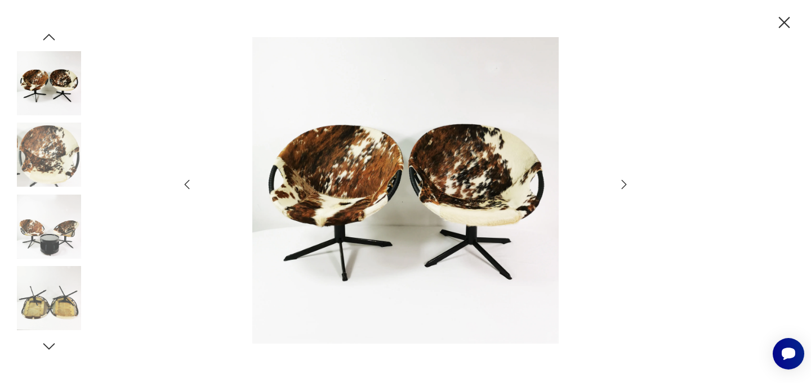
click at [625, 183] on icon "button" at bounding box center [624, 185] width 14 height 14
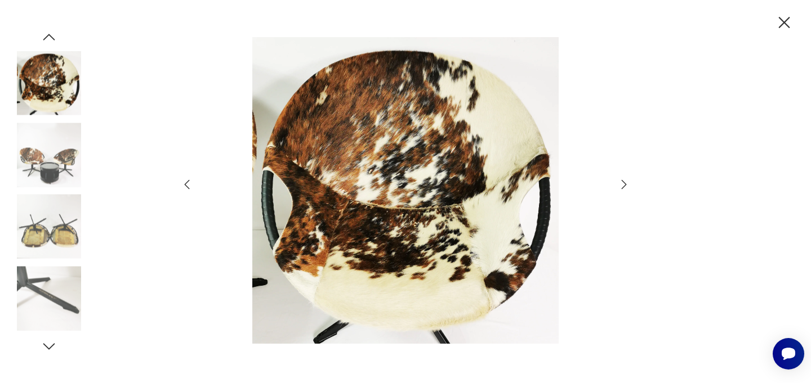
click at [625, 183] on icon "button" at bounding box center [624, 185] width 14 height 14
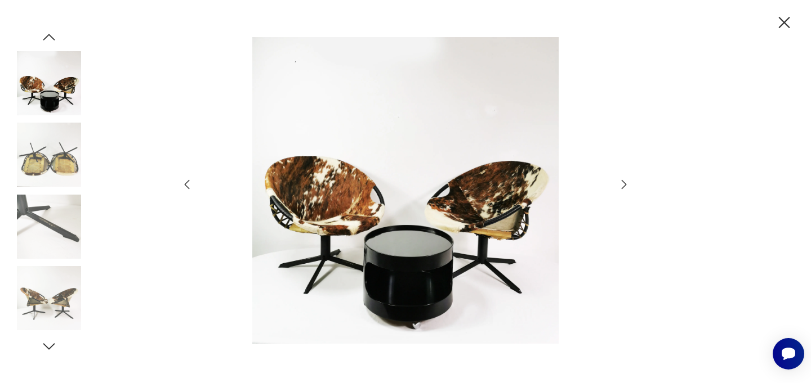
click at [625, 183] on icon "button" at bounding box center [624, 185] width 14 height 14
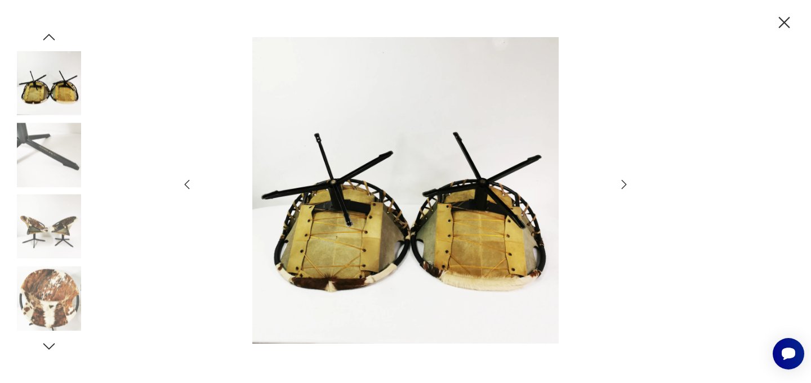
click at [783, 25] on icon "button" at bounding box center [784, 23] width 20 height 20
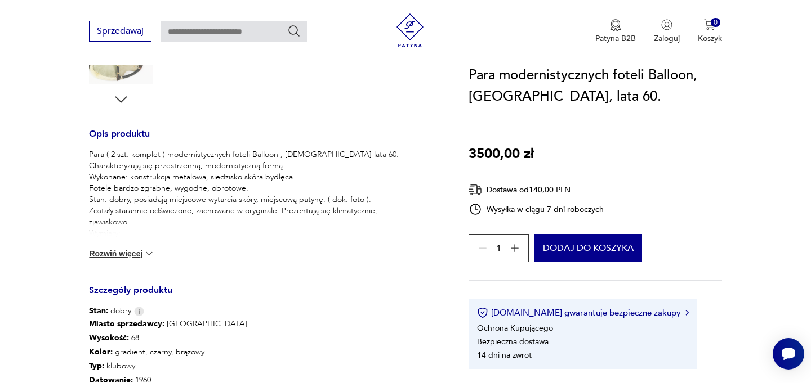
scroll to position [414, 0]
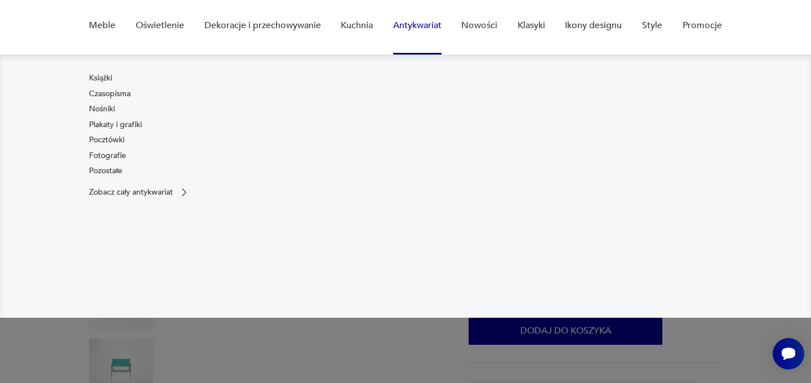
scroll to position [130, 0]
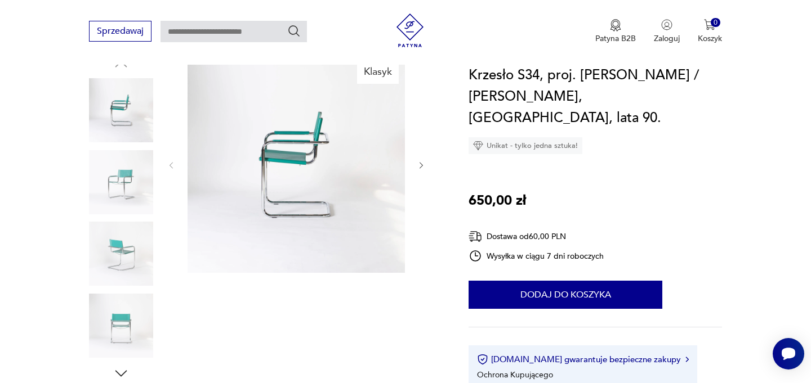
click at [323, 176] on img at bounding box center [295, 164] width 217 height 217
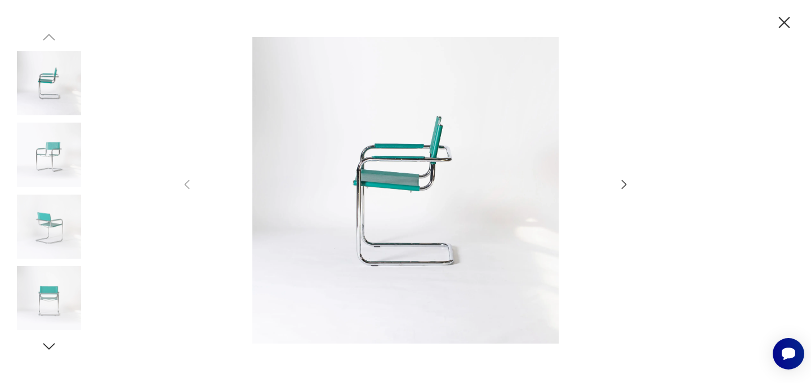
click at [624, 187] on icon "button" at bounding box center [624, 184] width 5 height 9
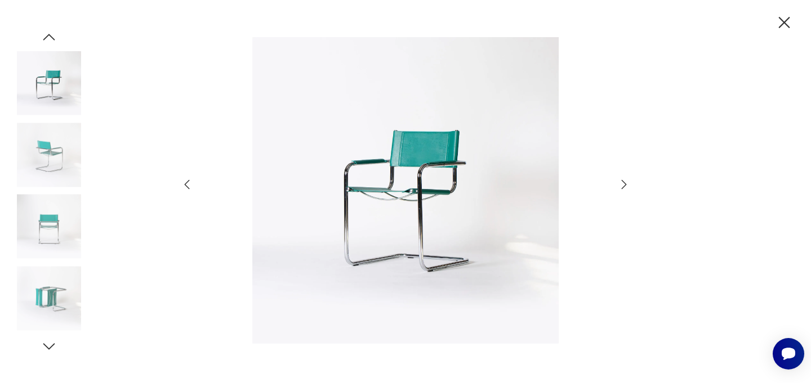
click at [624, 187] on icon "button" at bounding box center [624, 184] width 5 height 9
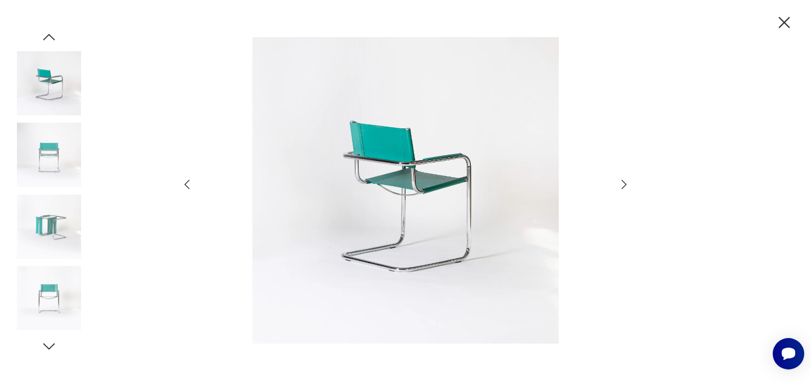
click at [624, 187] on icon "button" at bounding box center [624, 184] width 5 height 9
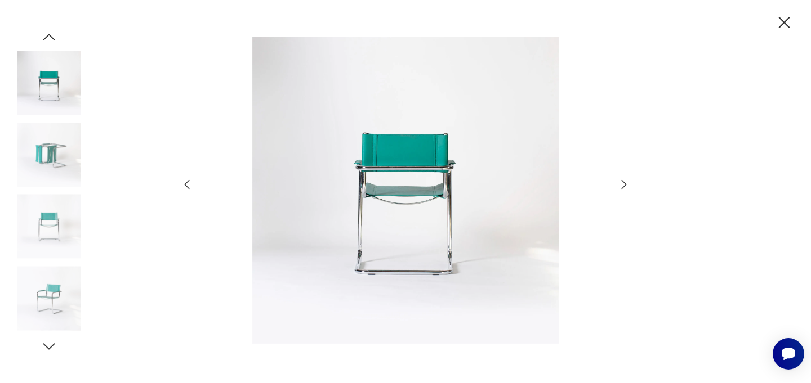
click at [624, 187] on icon "button" at bounding box center [624, 184] width 5 height 9
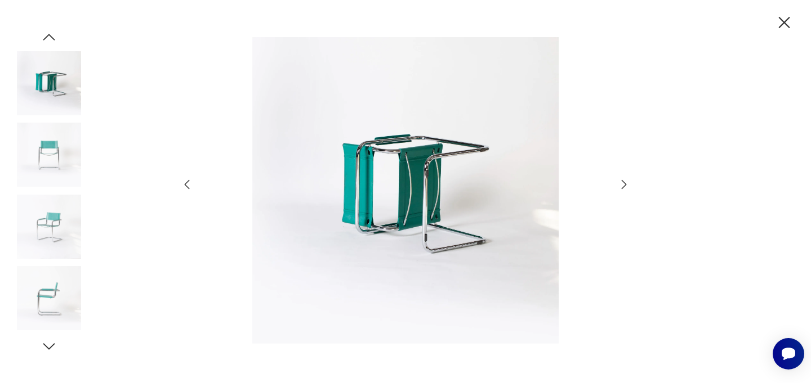
click at [624, 187] on icon "button" at bounding box center [624, 184] width 5 height 9
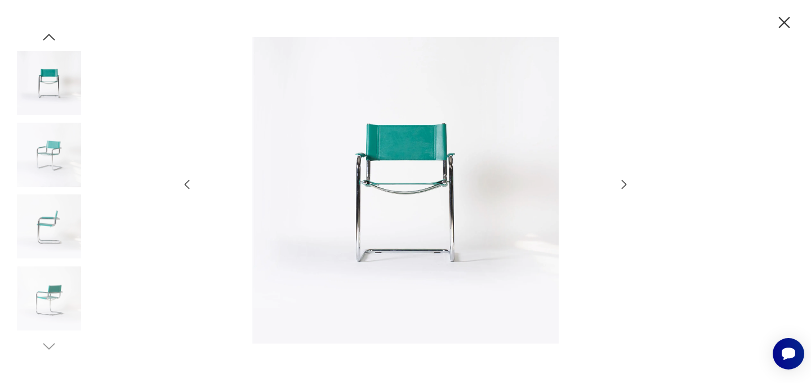
click at [624, 187] on icon "button" at bounding box center [624, 184] width 5 height 9
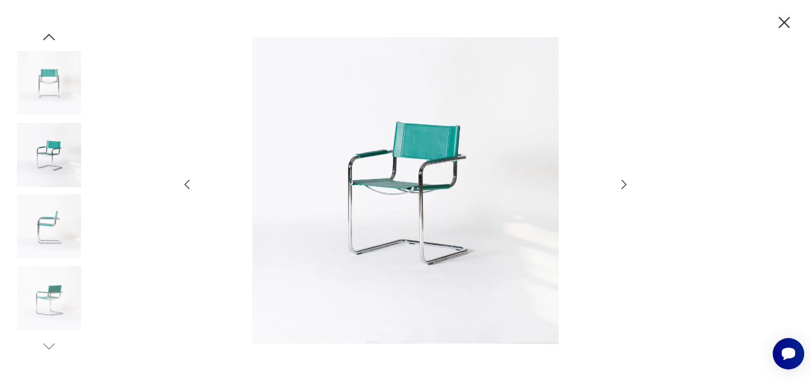
click at [624, 187] on icon "button" at bounding box center [624, 184] width 5 height 9
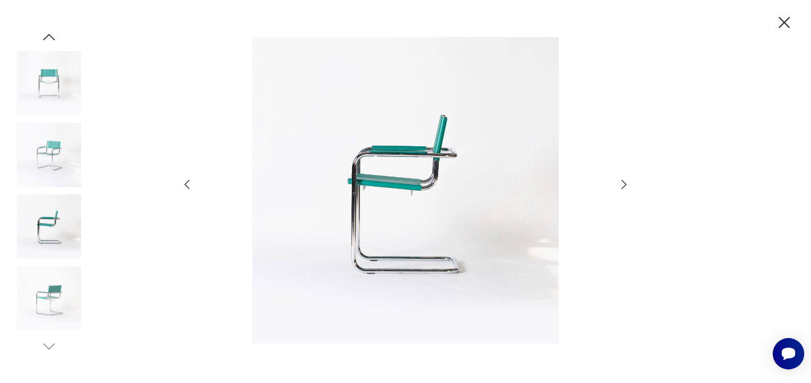
click at [624, 187] on icon "button" at bounding box center [624, 184] width 5 height 9
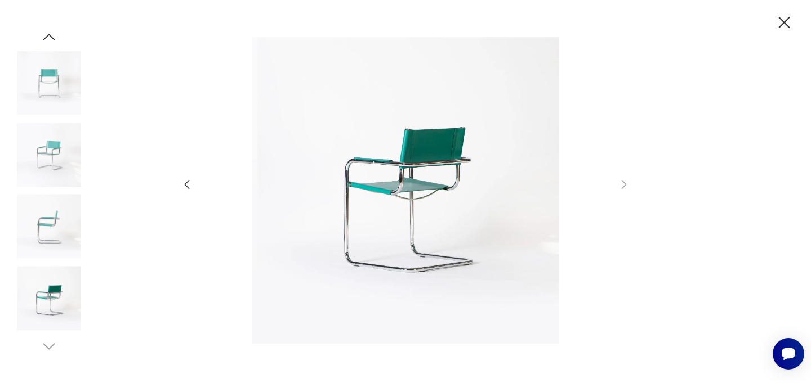
click at [780, 23] on icon "button" at bounding box center [784, 23] width 20 height 20
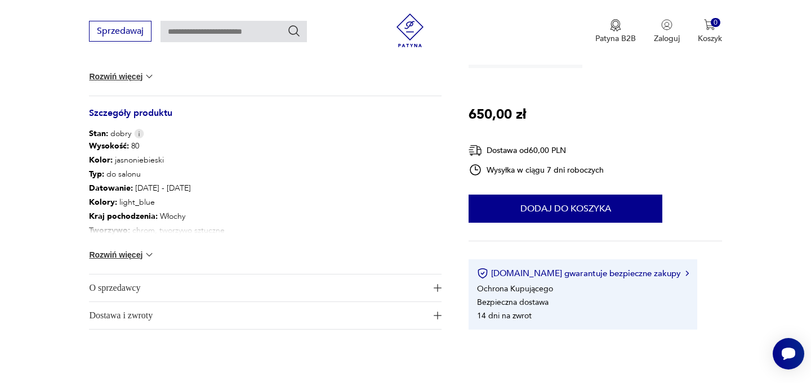
scroll to position [0, 0]
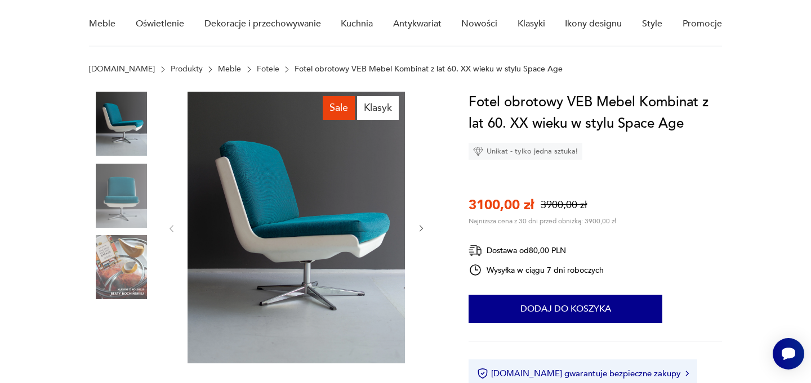
scroll to position [96, 0]
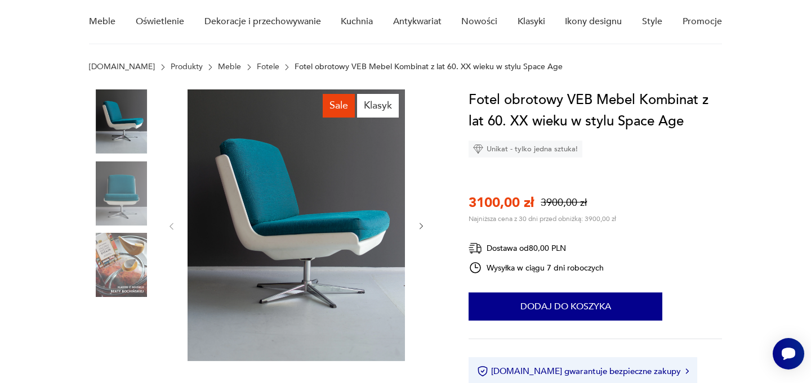
click at [418, 226] on icon "button" at bounding box center [422, 227] width 10 height 10
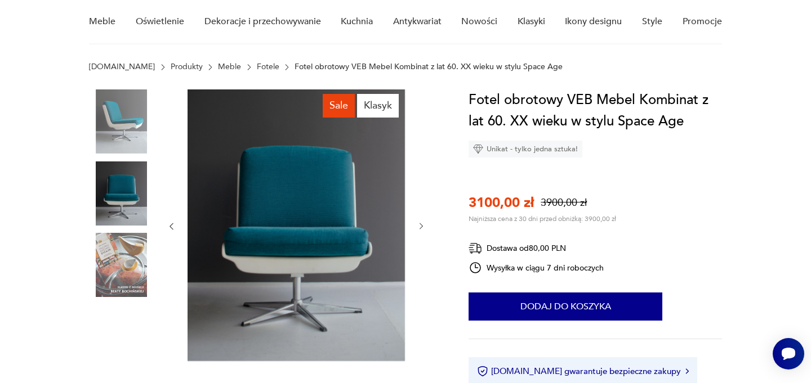
click at [418, 226] on icon "button" at bounding box center [422, 227] width 10 height 10
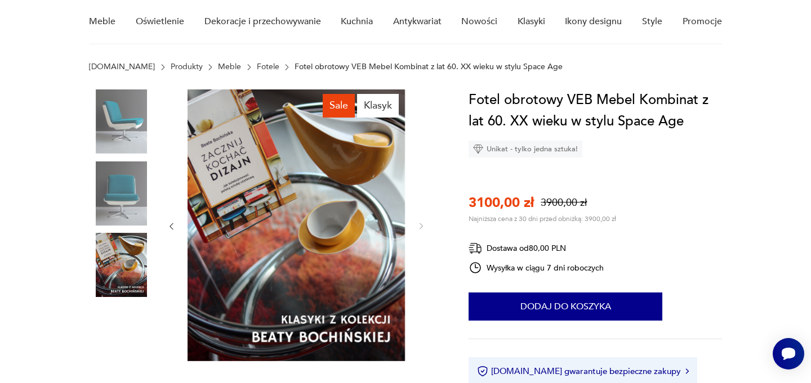
scroll to position [0, 0]
